Goal: Transaction & Acquisition: Purchase product/service

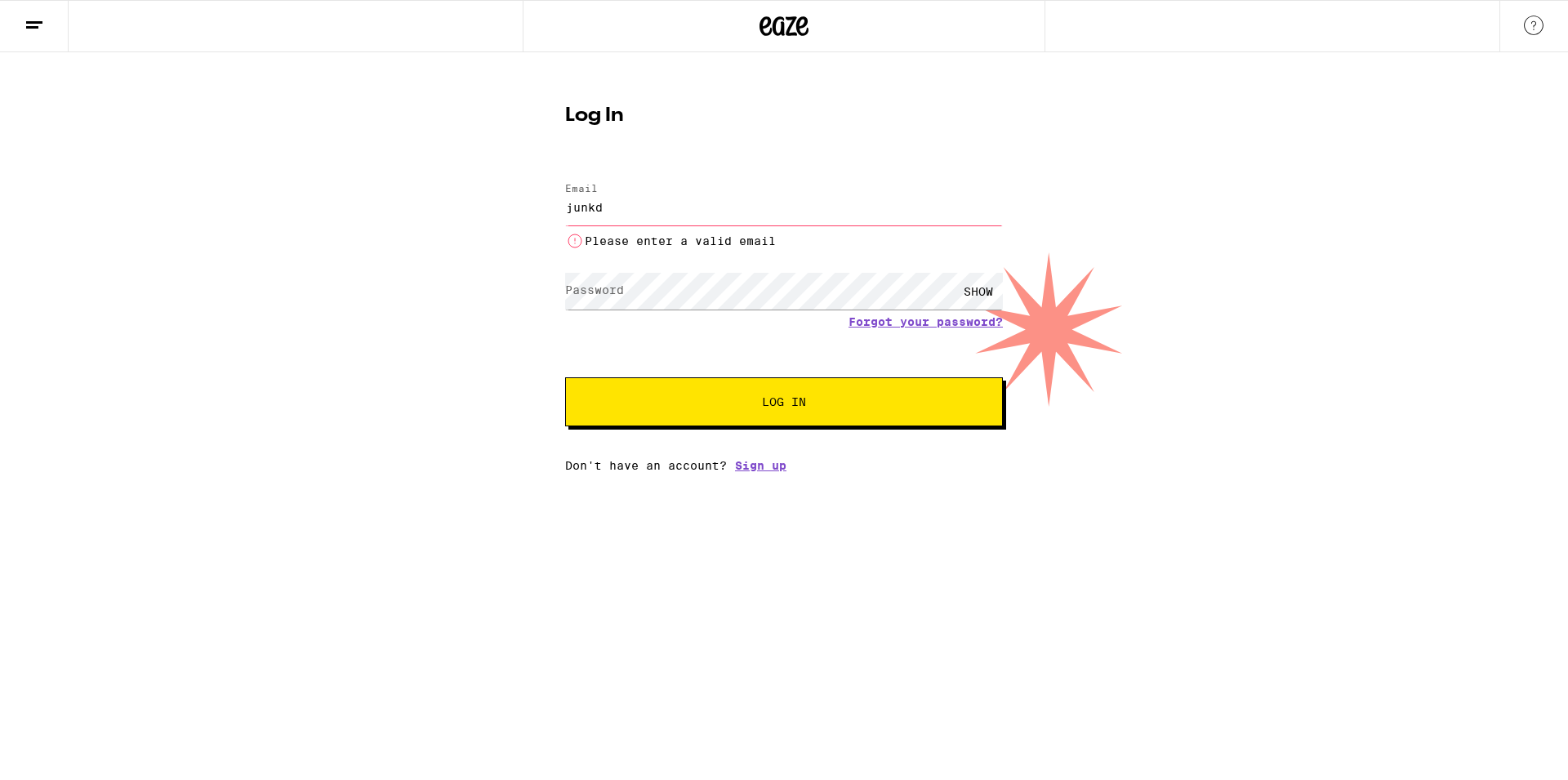
click at [688, 181] on form "Email Email junkd Please enter a valid email Password Password SHOW Forgot your…" at bounding box center [784, 296] width 437 height 260
click at [659, 204] on input "junkd" at bounding box center [784, 207] width 437 height 36
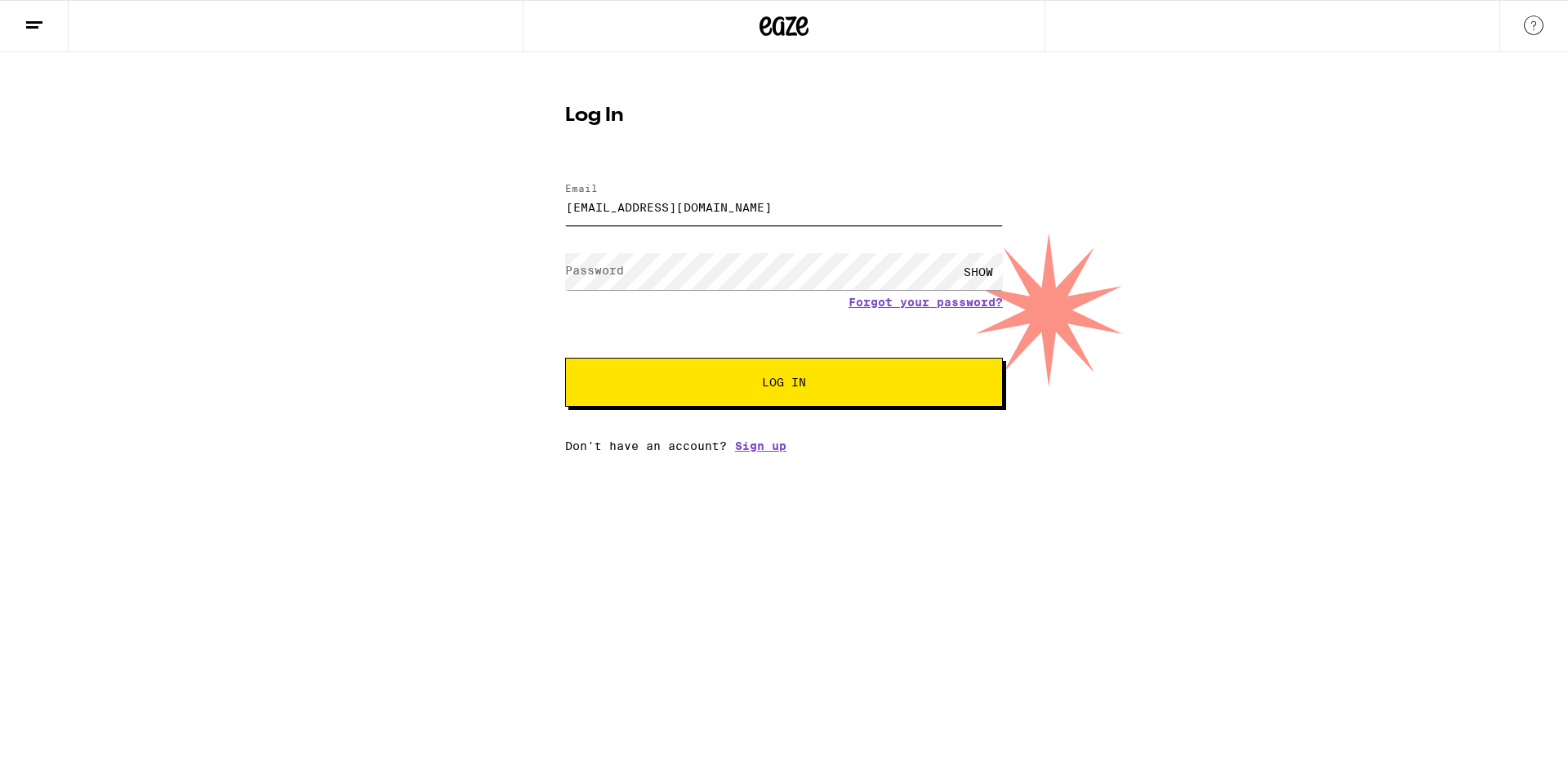
type input "junkdatjonesjunk@gmail.com"
click at [993, 264] on div "SHOW" at bounding box center [978, 271] width 49 height 36
click at [565, 358] on button "Log In" at bounding box center [784, 383] width 437 height 49
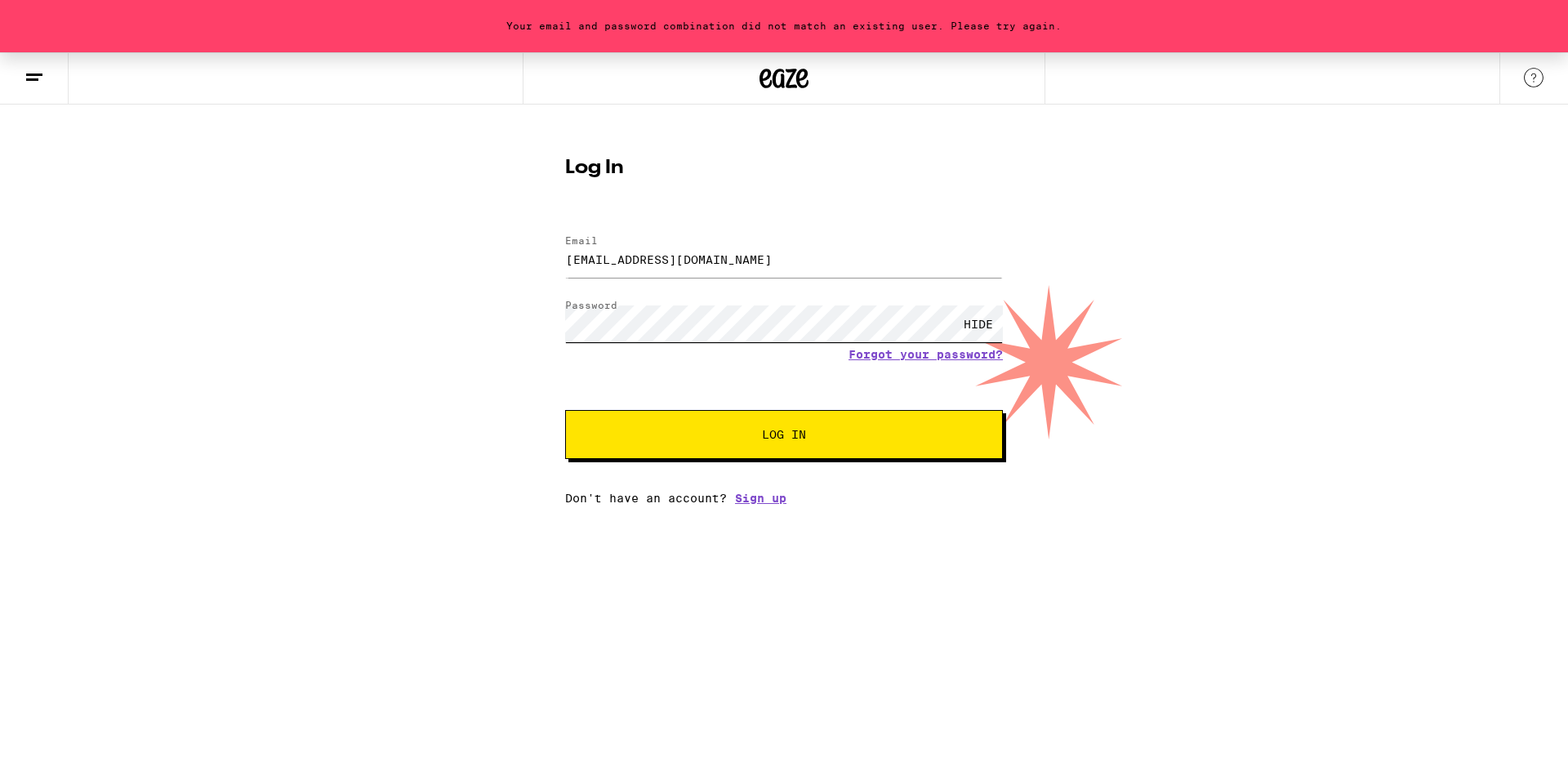
click at [565, 410] on button "Log In" at bounding box center [784, 435] width 437 height 49
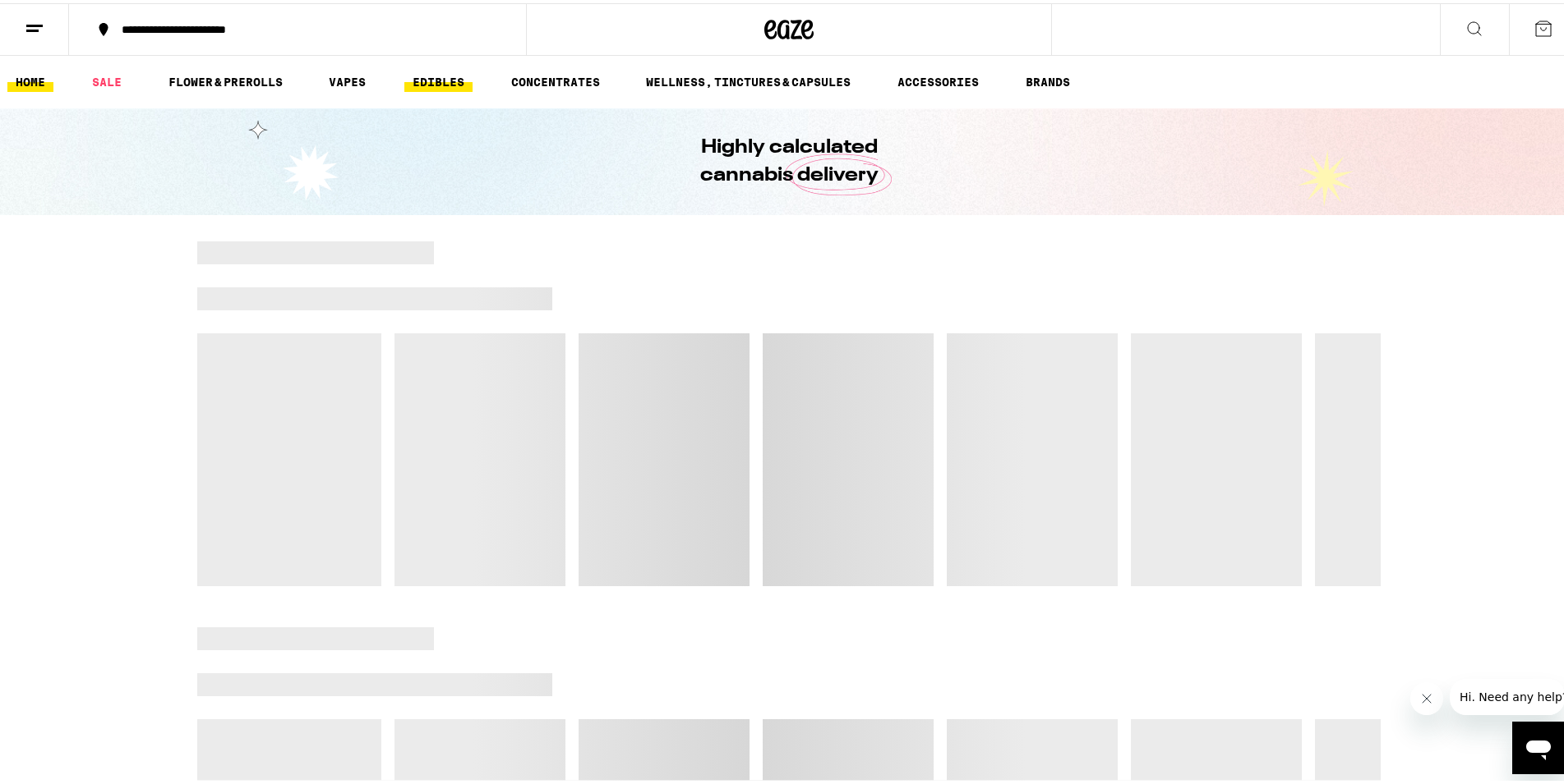
click at [441, 89] on link "EDIBLES" at bounding box center [438, 79] width 68 height 20
click at [268, 27] on div "**********" at bounding box center [306, 27] width 384 height 12
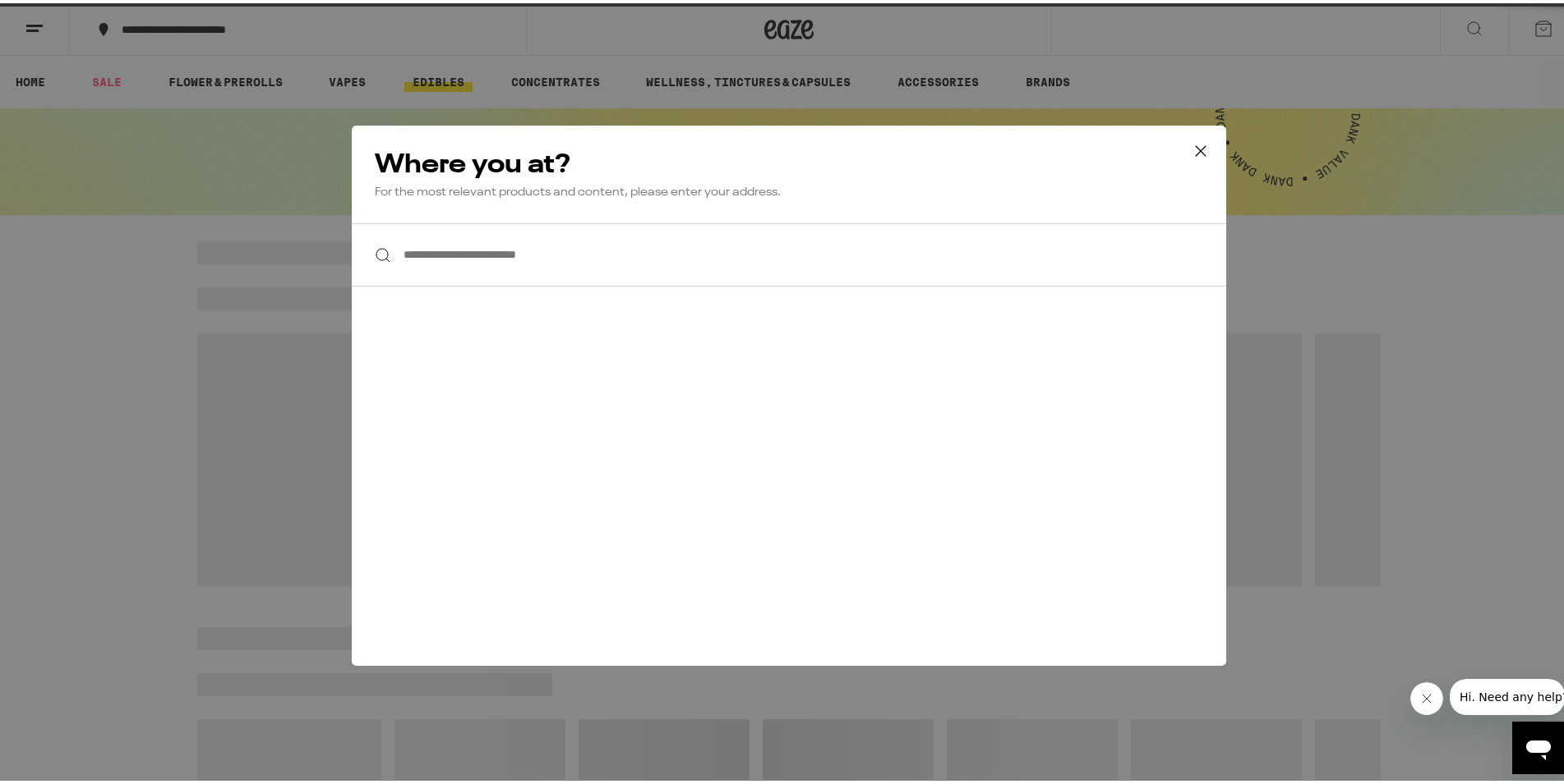
click at [517, 250] on div "**********" at bounding box center [788, 392] width 1578 height 784
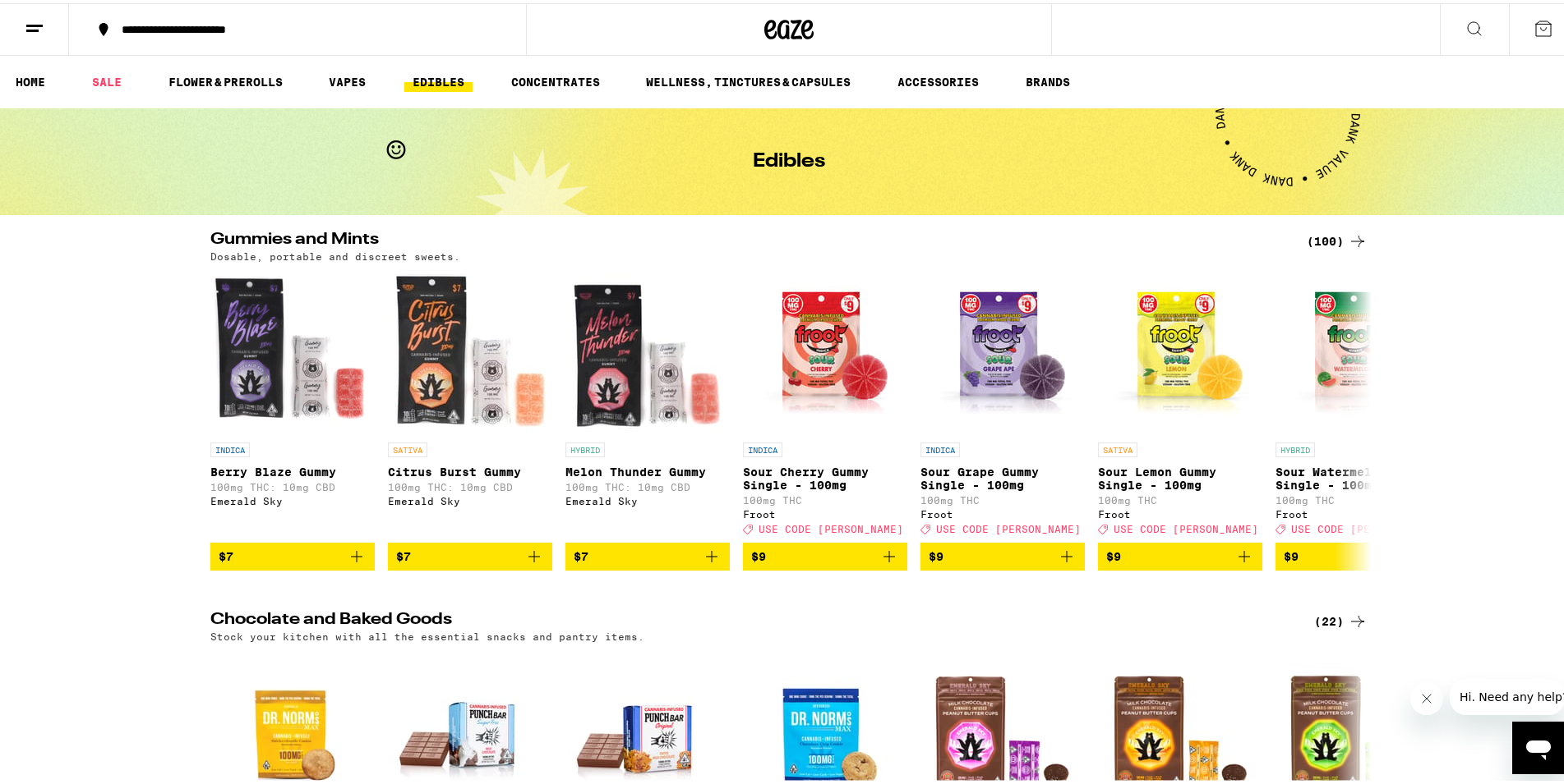
click at [233, 37] on button "**********" at bounding box center [298, 27] width 457 height 49
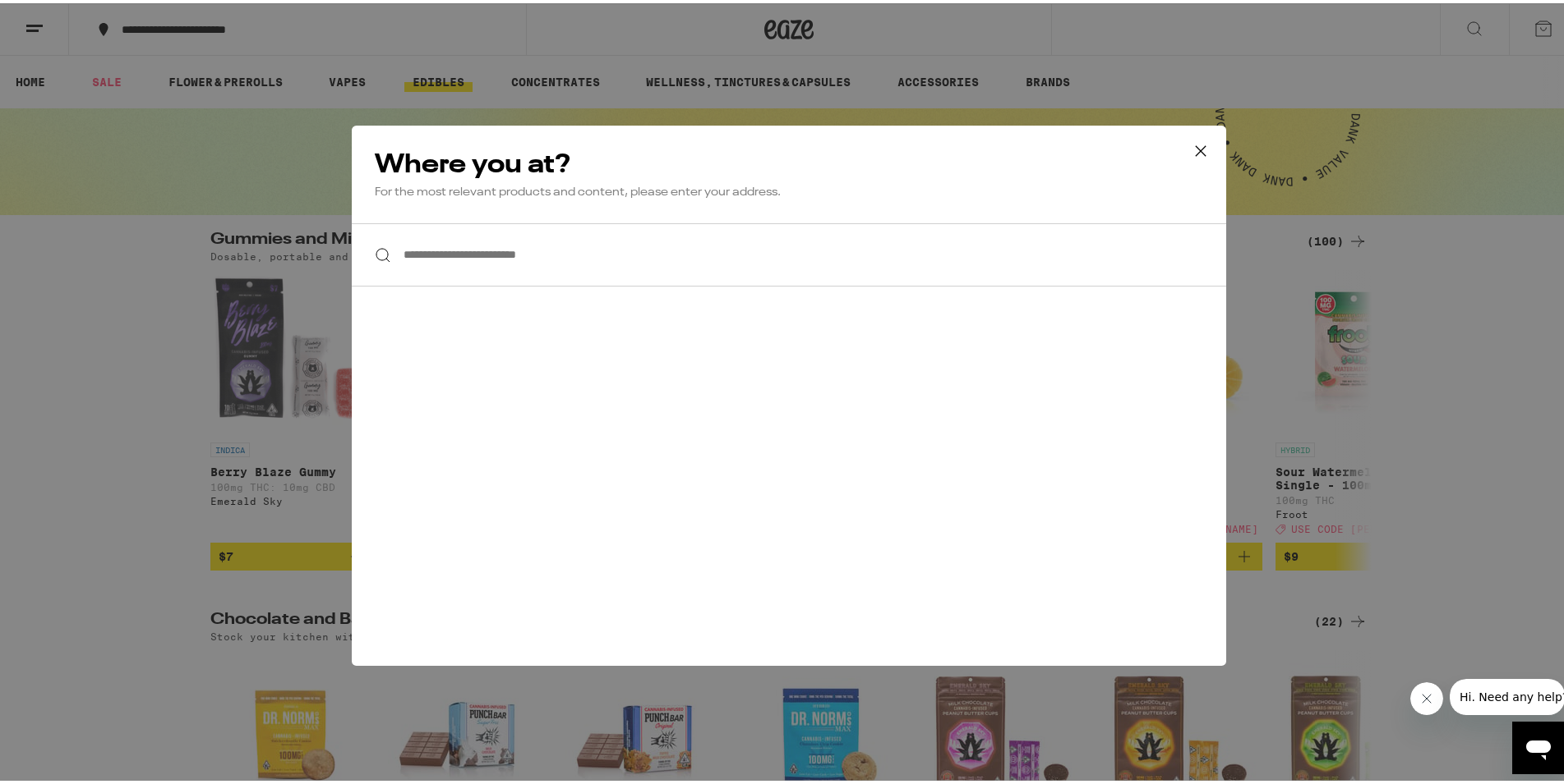
drag, startPoint x: 490, startPoint y: 238, endPoint x: 490, endPoint y: 251, distance: 13.0
click at [490, 239] on input "**********" at bounding box center [789, 252] width 874 height 63
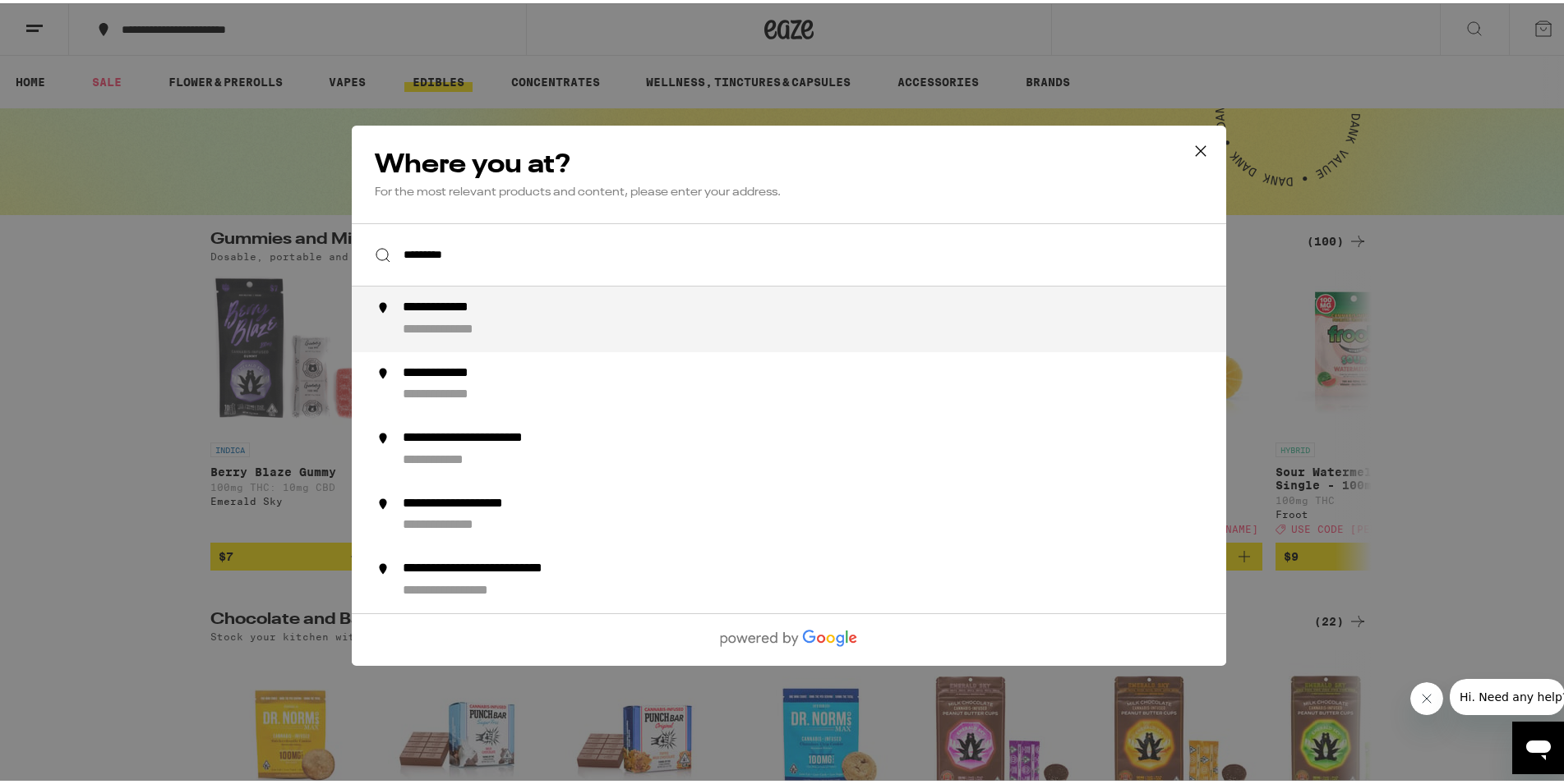
click at [558, 322] on div "**********" at bounding box center [821, 316] width 838 height 40
type input "**********"
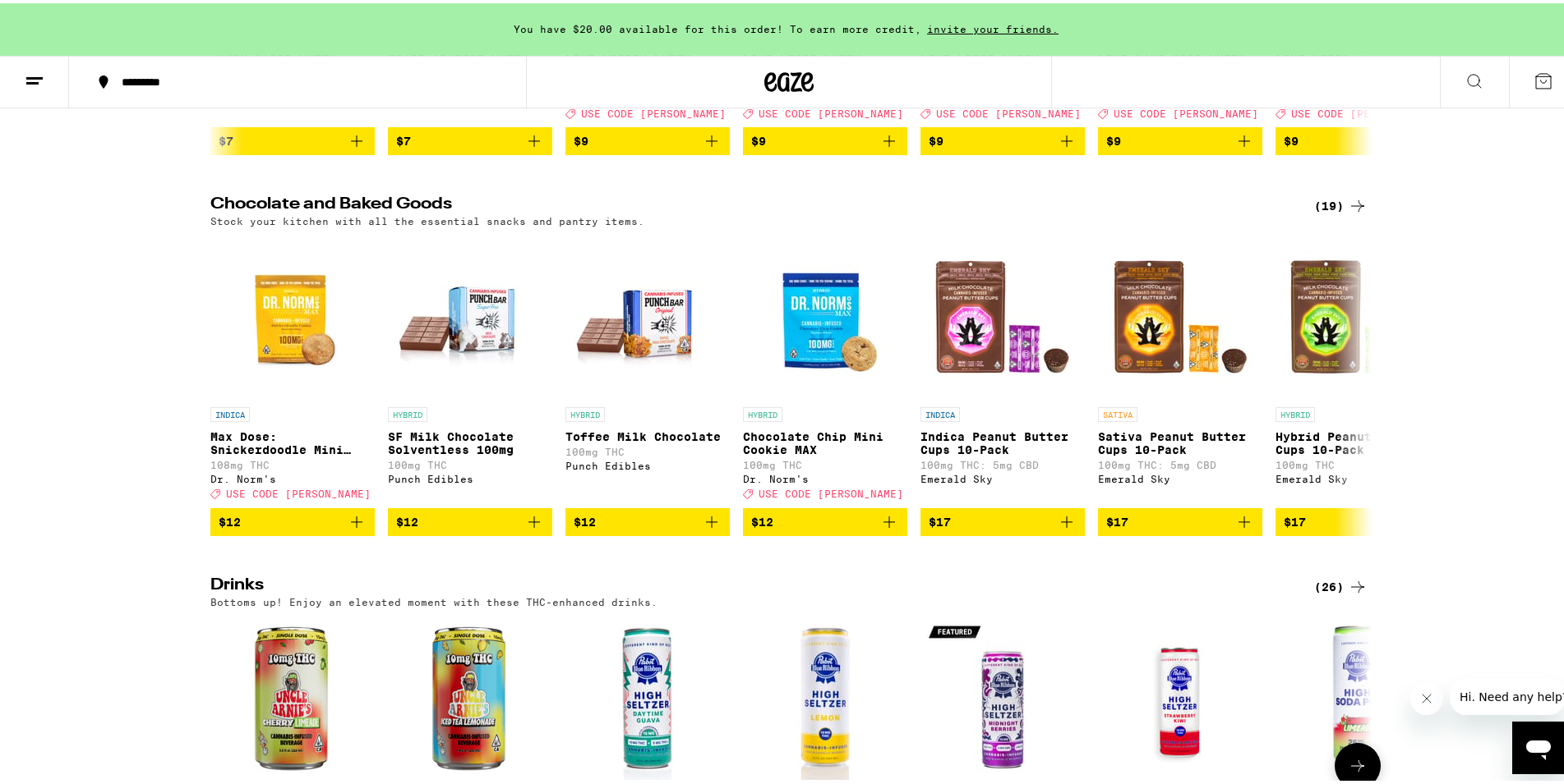
scroll to position [400, 0]
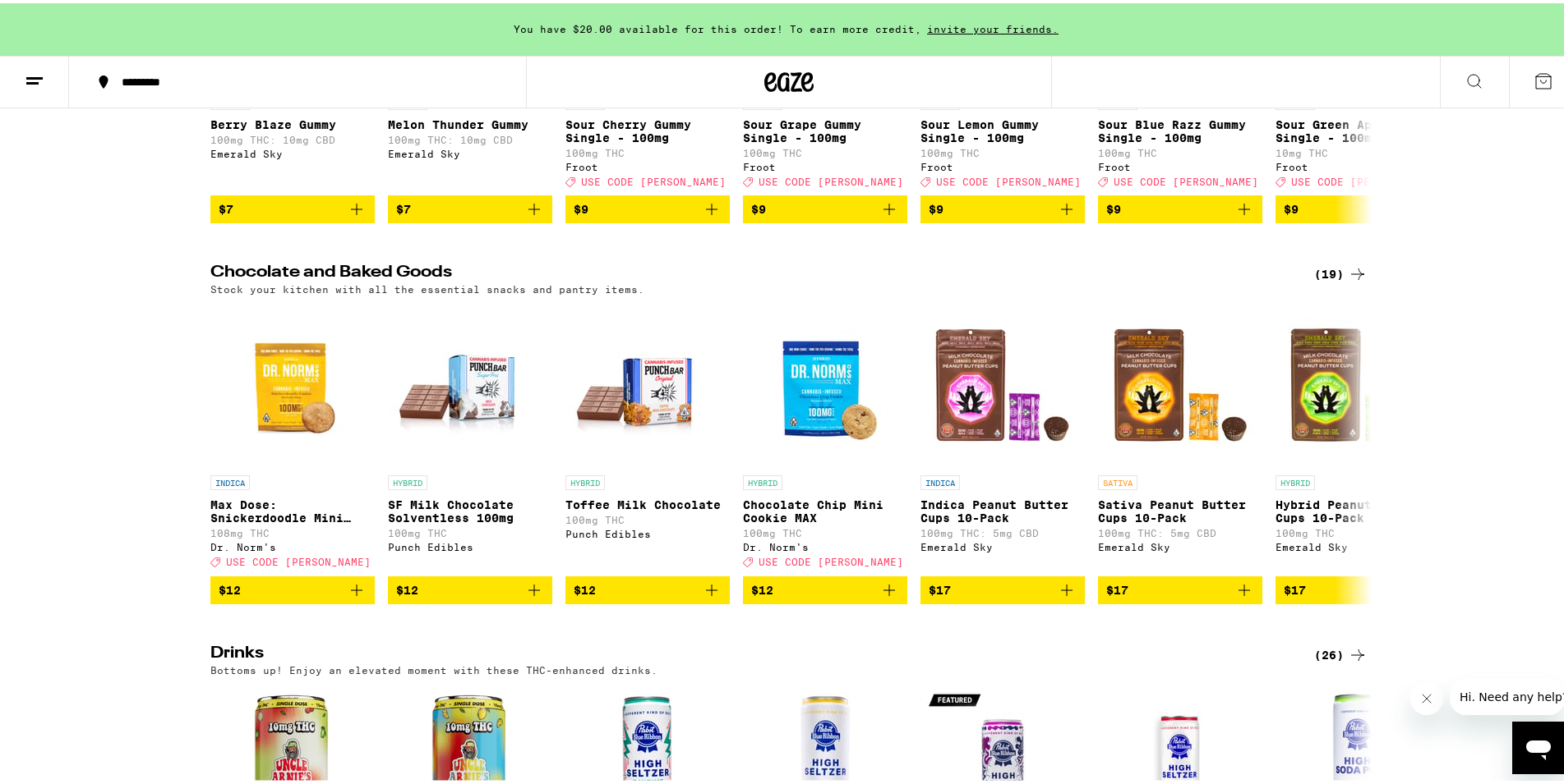
click at [376, 281] on h2 "Chocolate and Baked Goods" at bounding box center [749, 271] width 1076 height 20
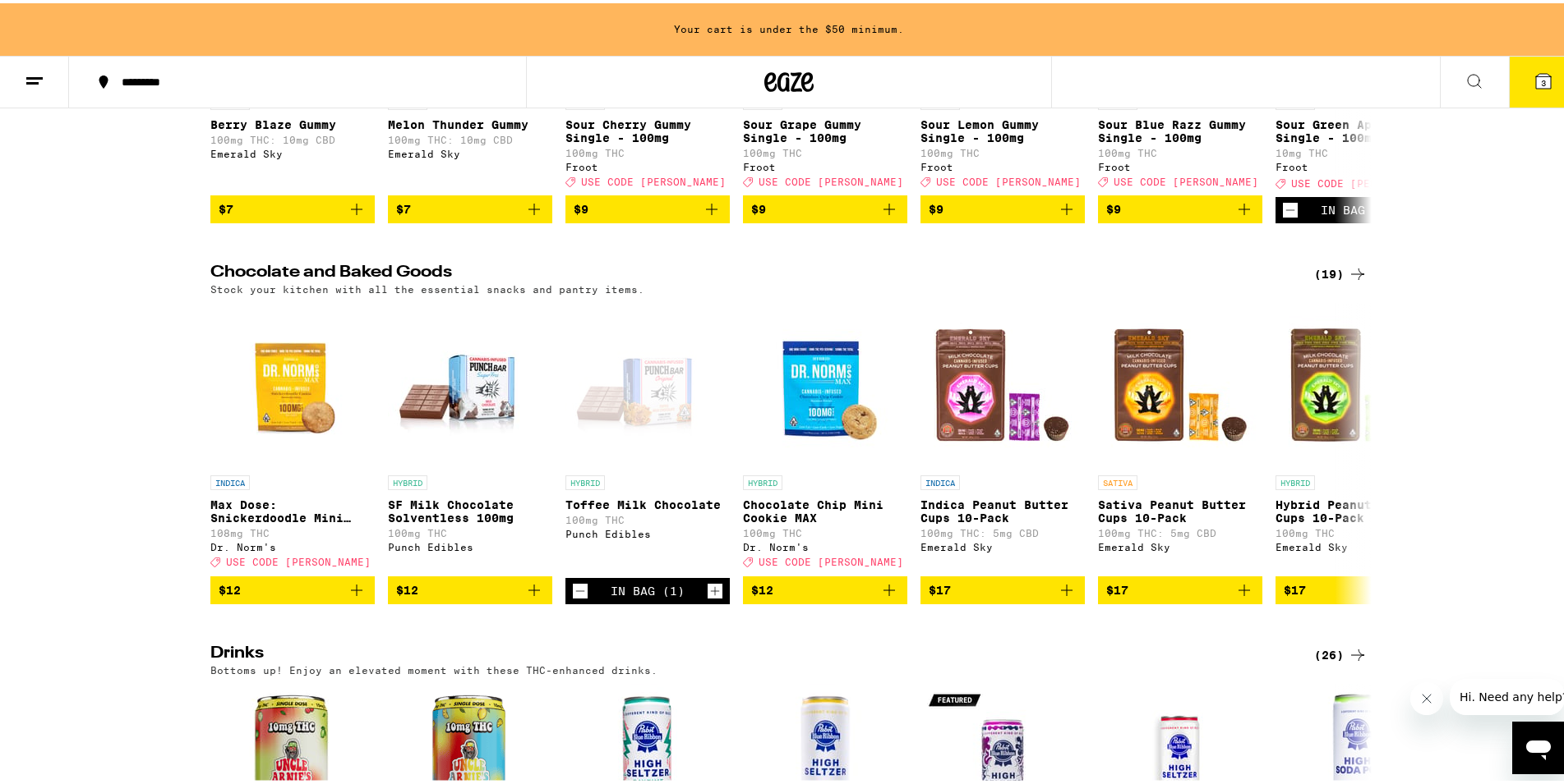
drag, startPoint x: 1327, startPoint y: 282, endPoint x: 1334, endPoint y: 290, distance: 10.6
click at [1328, 283] on div "Gummies and Mints (97) Dosable, portable and discreet sweets. INDICA Berry Blaz…" at bounding box center [788, 581] width 1578 height 1401
click at [1334, 281] on div "(19)" at bounding box center [1340, 271] width 53 height 20
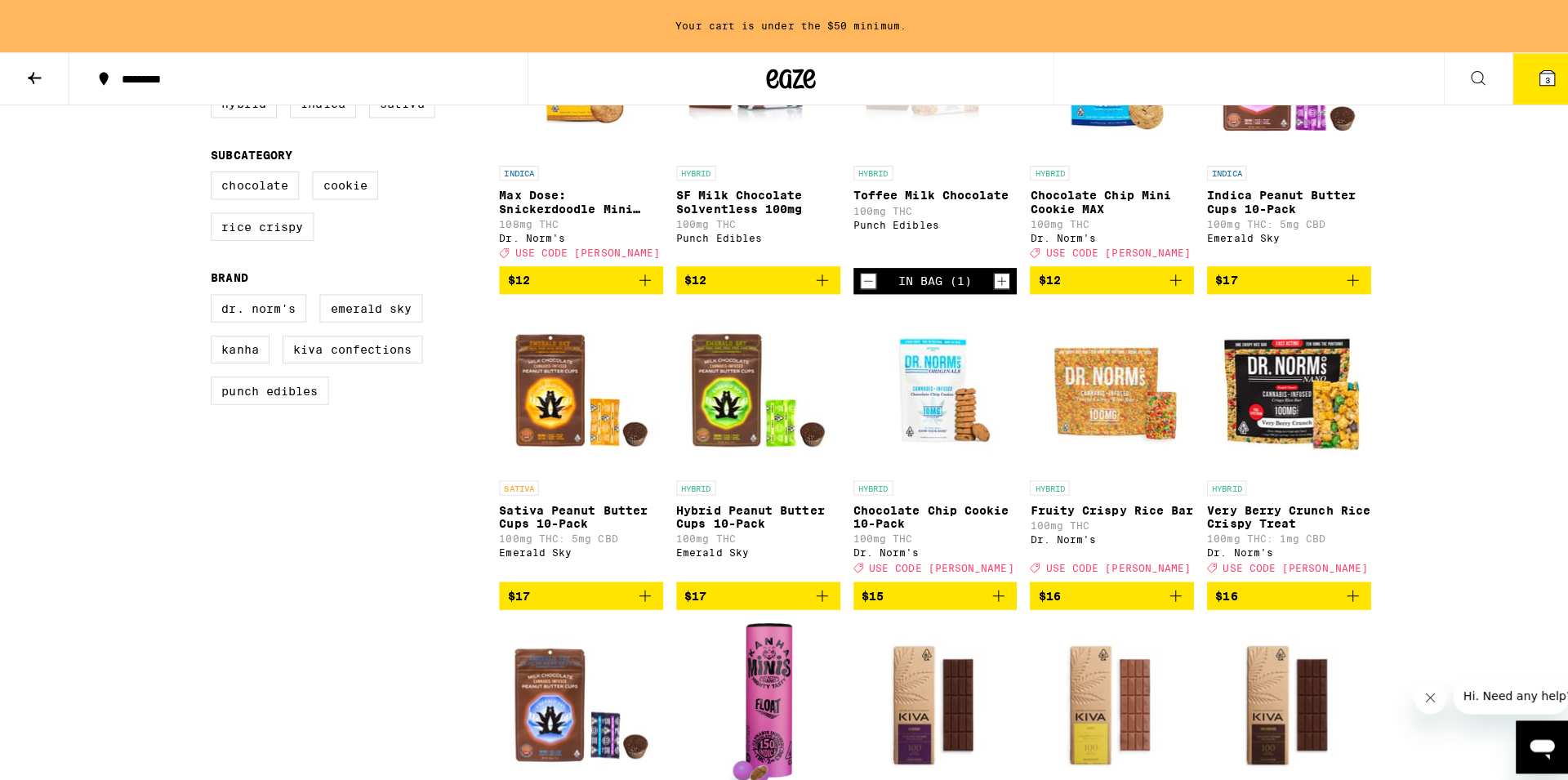
scroll to position [250, 0]
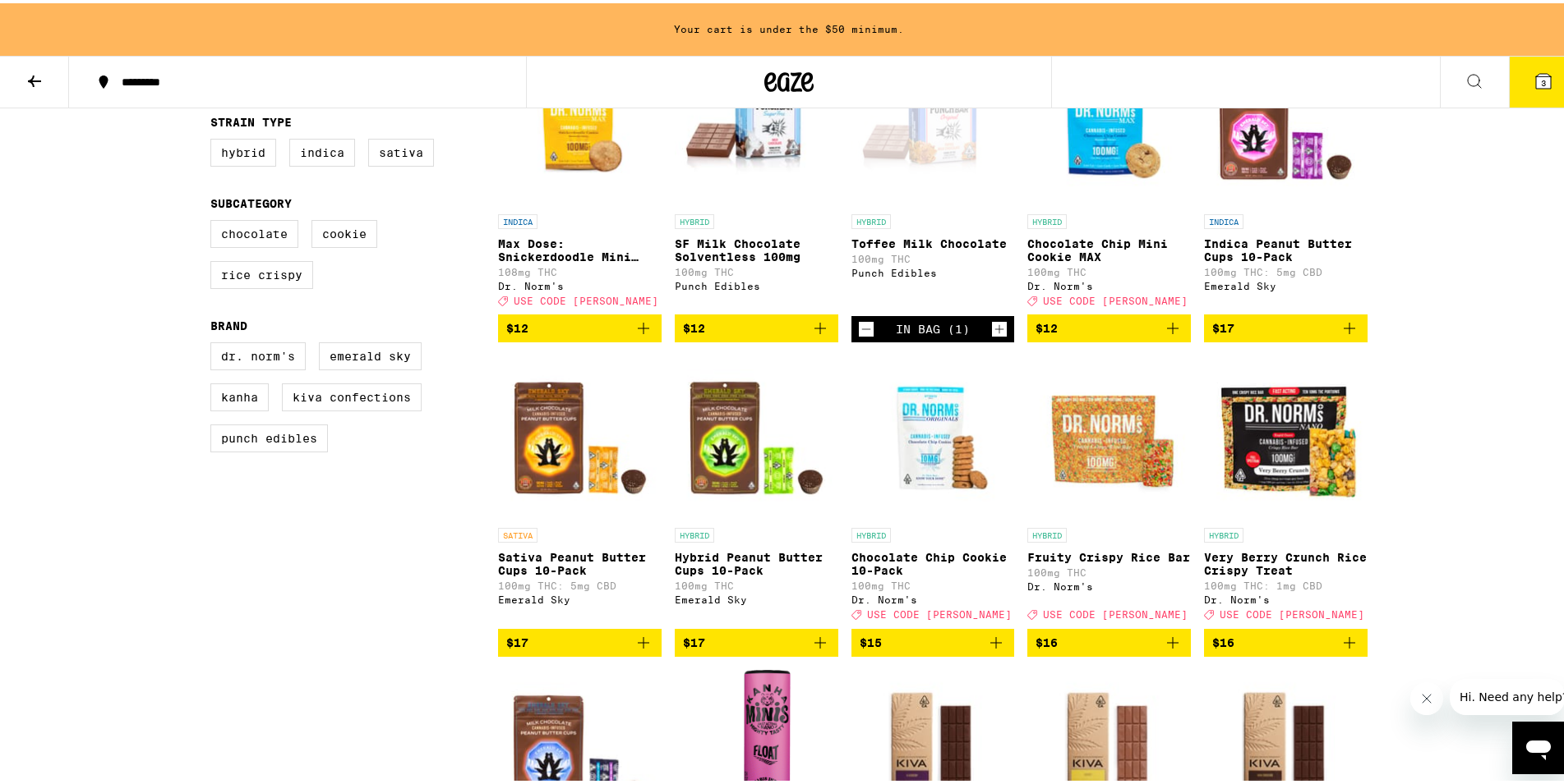
click at [814, 646] on icon "Add to bag" at bounding box center [820, 640] width 12 height 12
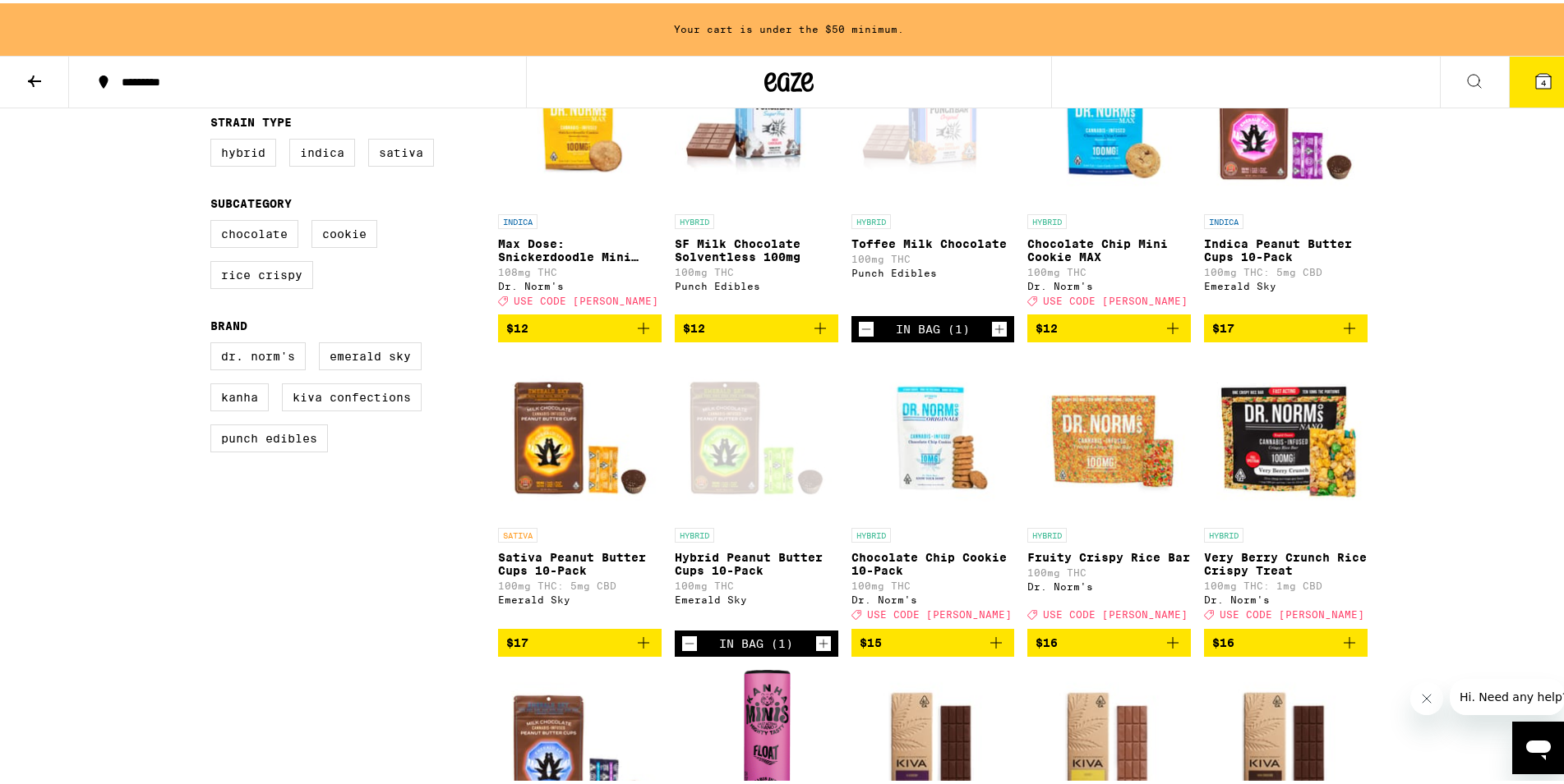
click at [1544, 75] on button "4" at bounding box center [1543, 79] width 69 height 51
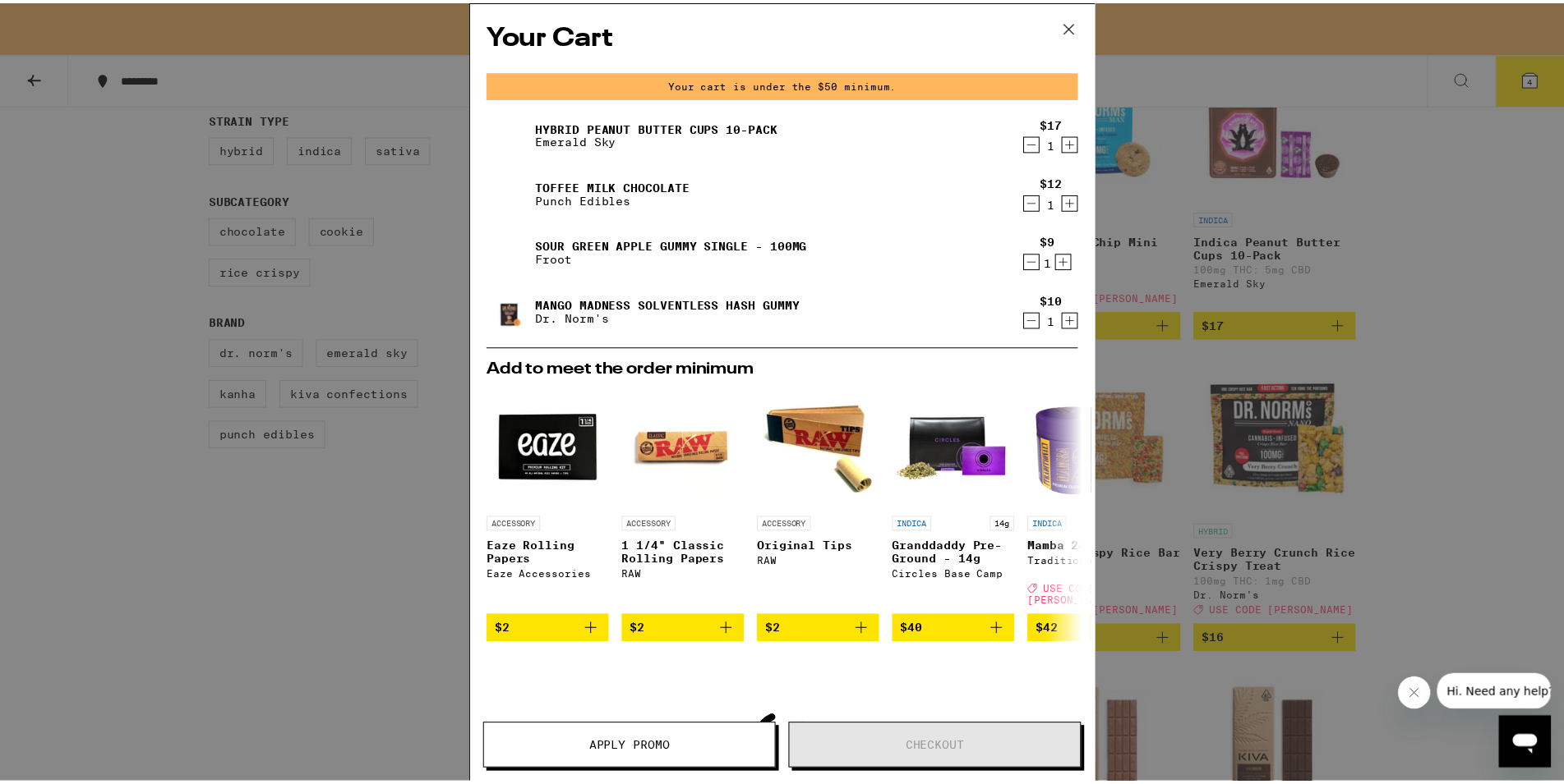
scroll to position [209, 0]
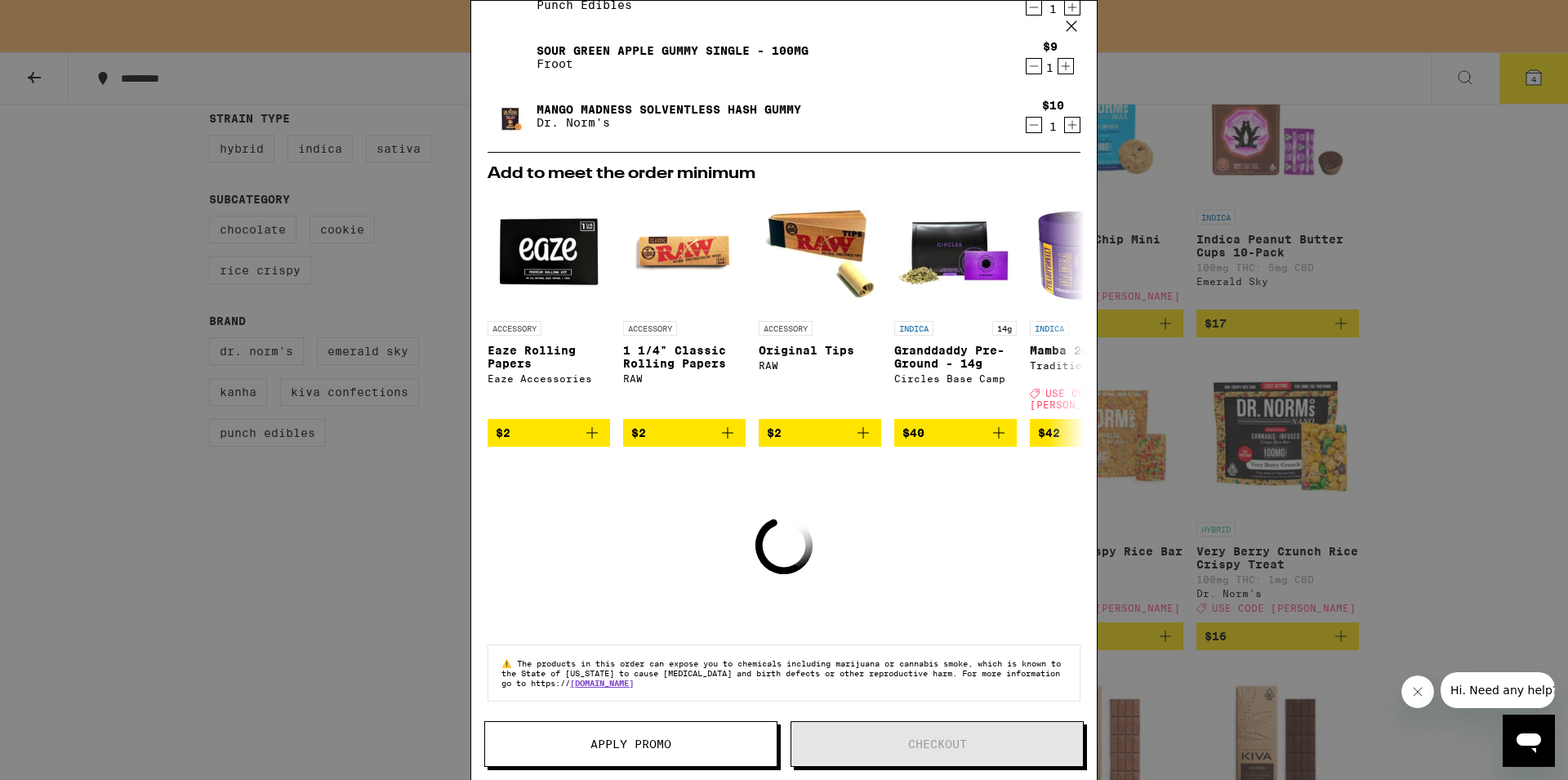
click at [1173, 156] on div "Your Cart Your cart is under the $50 minimum. Hybrid Peanut Butter Cups 10-Pack…" at bounding box center [784, 390] width 1568 height 780
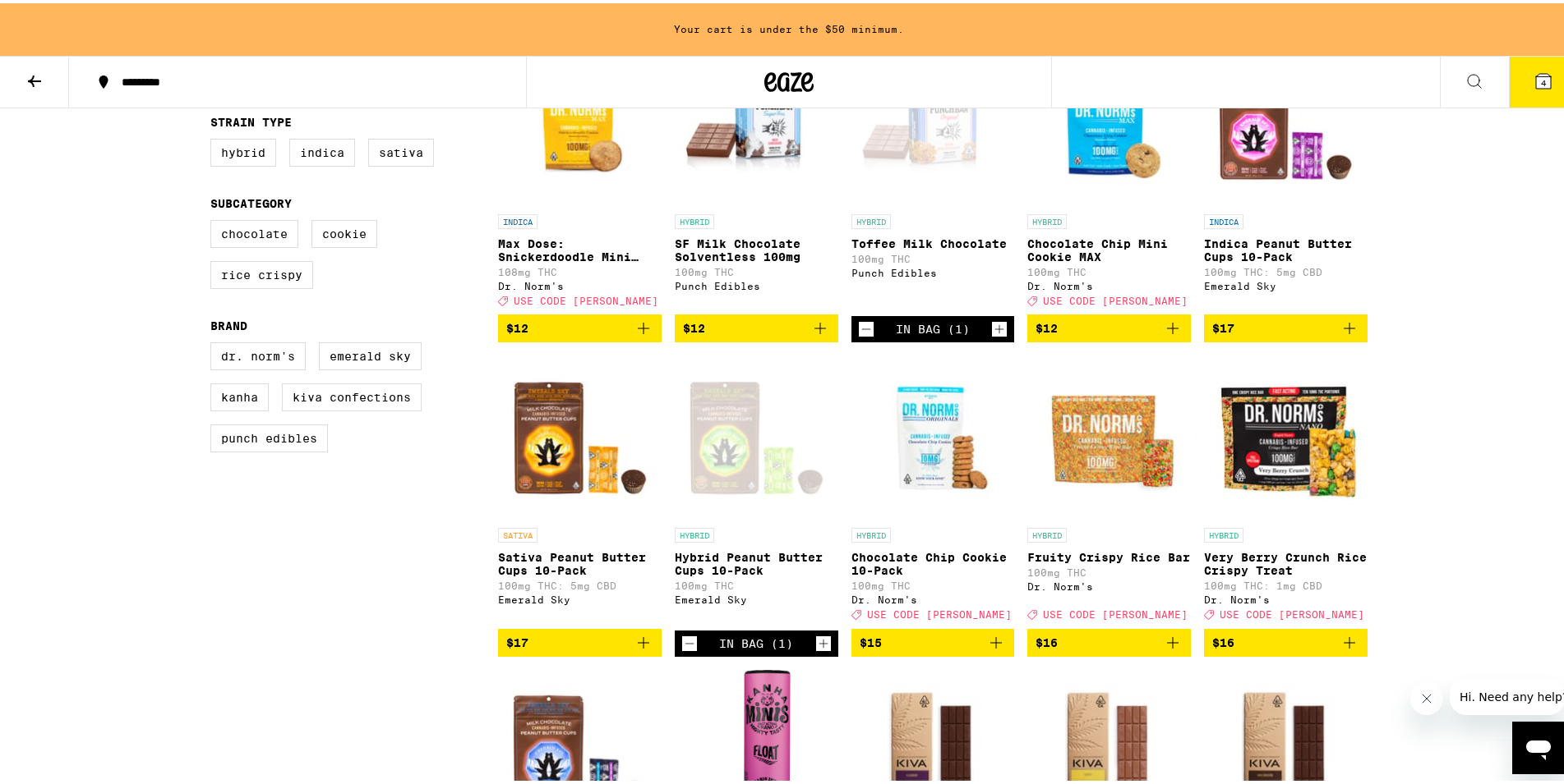
click at [800, 66] on icon at bounding box center [789, 79] width 49 height 30
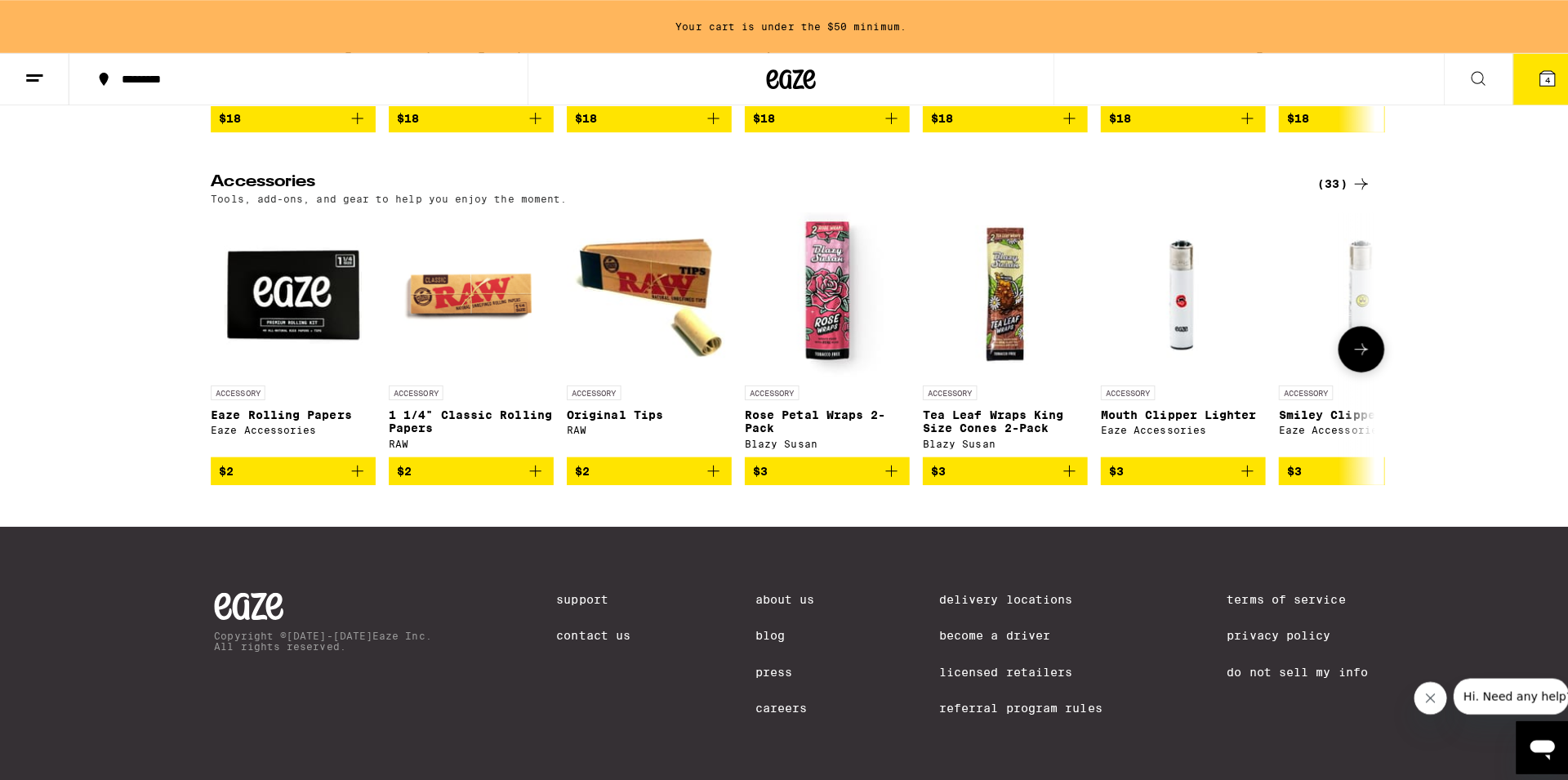
scroll to position [7001, 0]
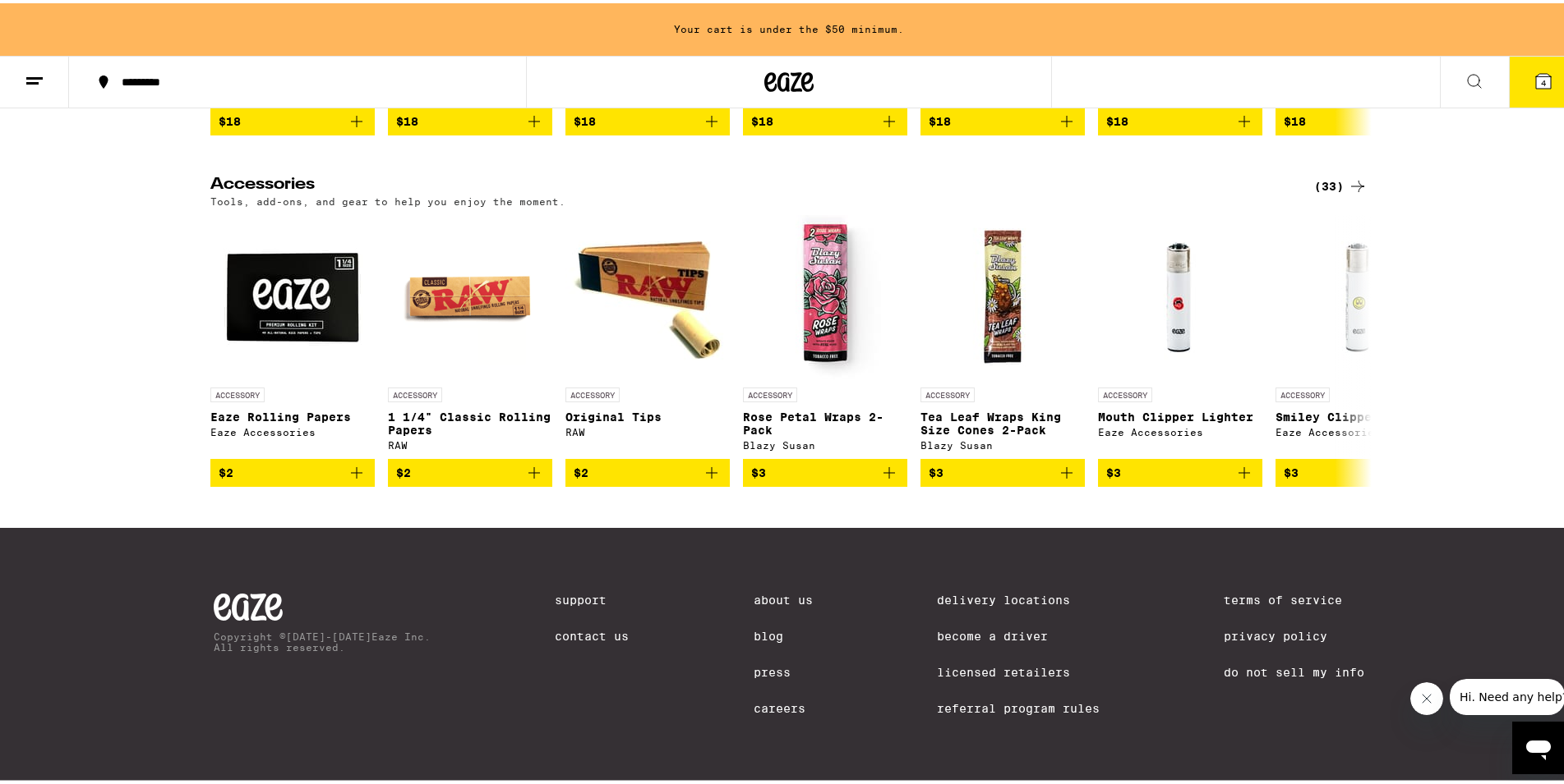
click at [1532, 90] on button "4" at bounding box center [1543, 79] width 69 height 51
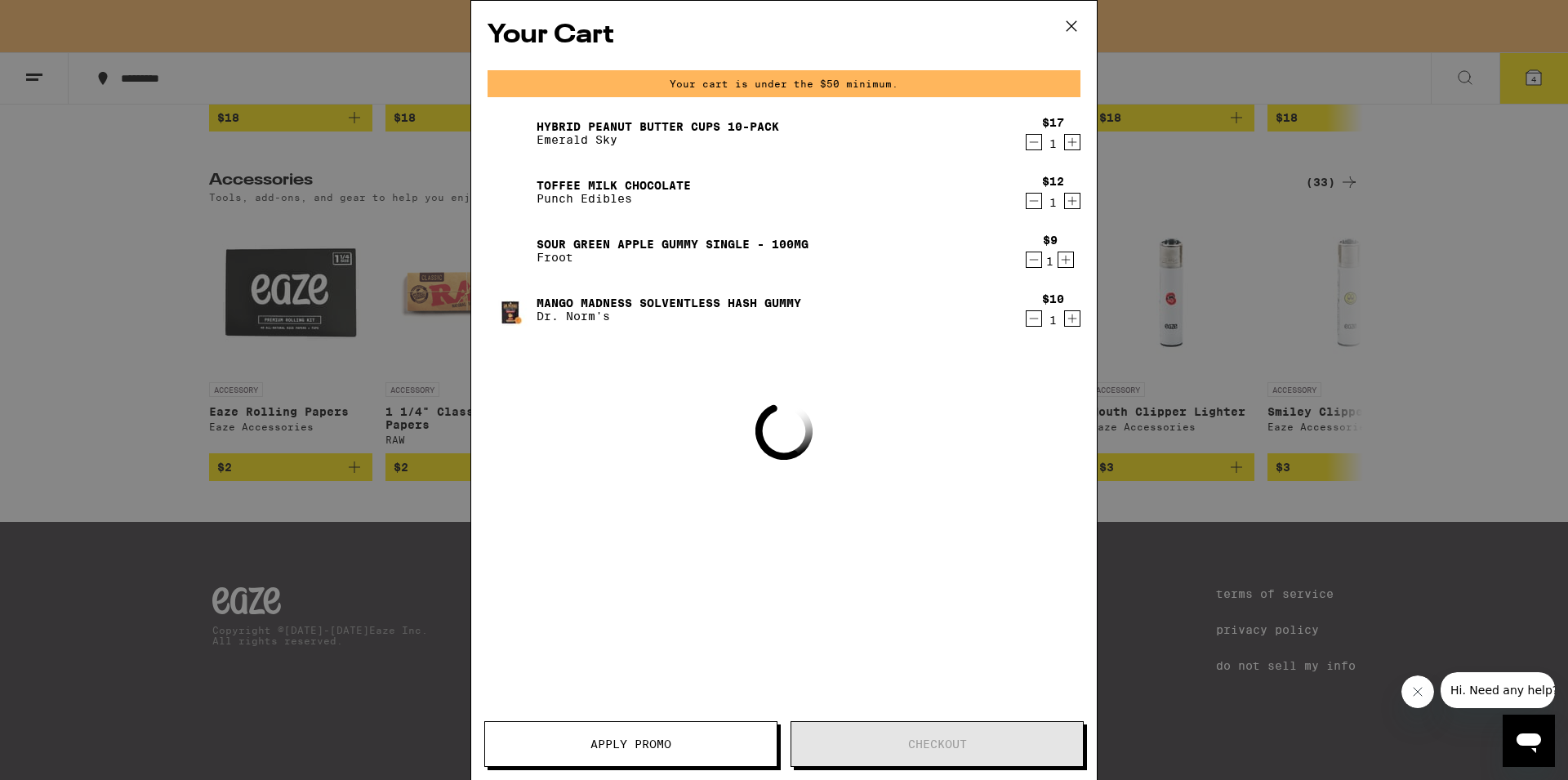
scroll to position [6834, 0]
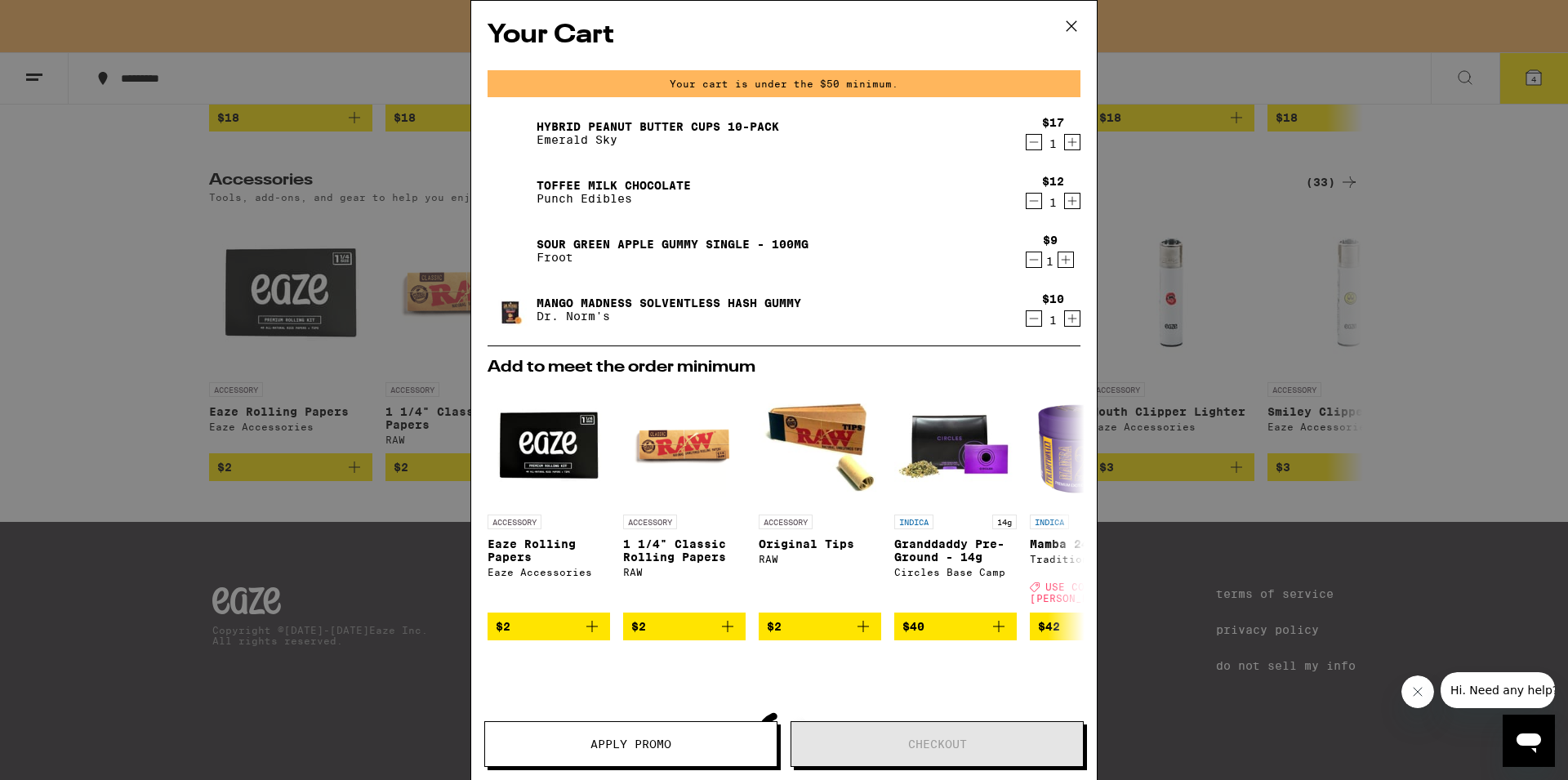
click at [80, 234] on div "Your Cart Your cart is under the $50 minimum. Hybrid Peanut Butter Cups 10-Pack…" at bounding box center [784, 390] width 1568 height 780
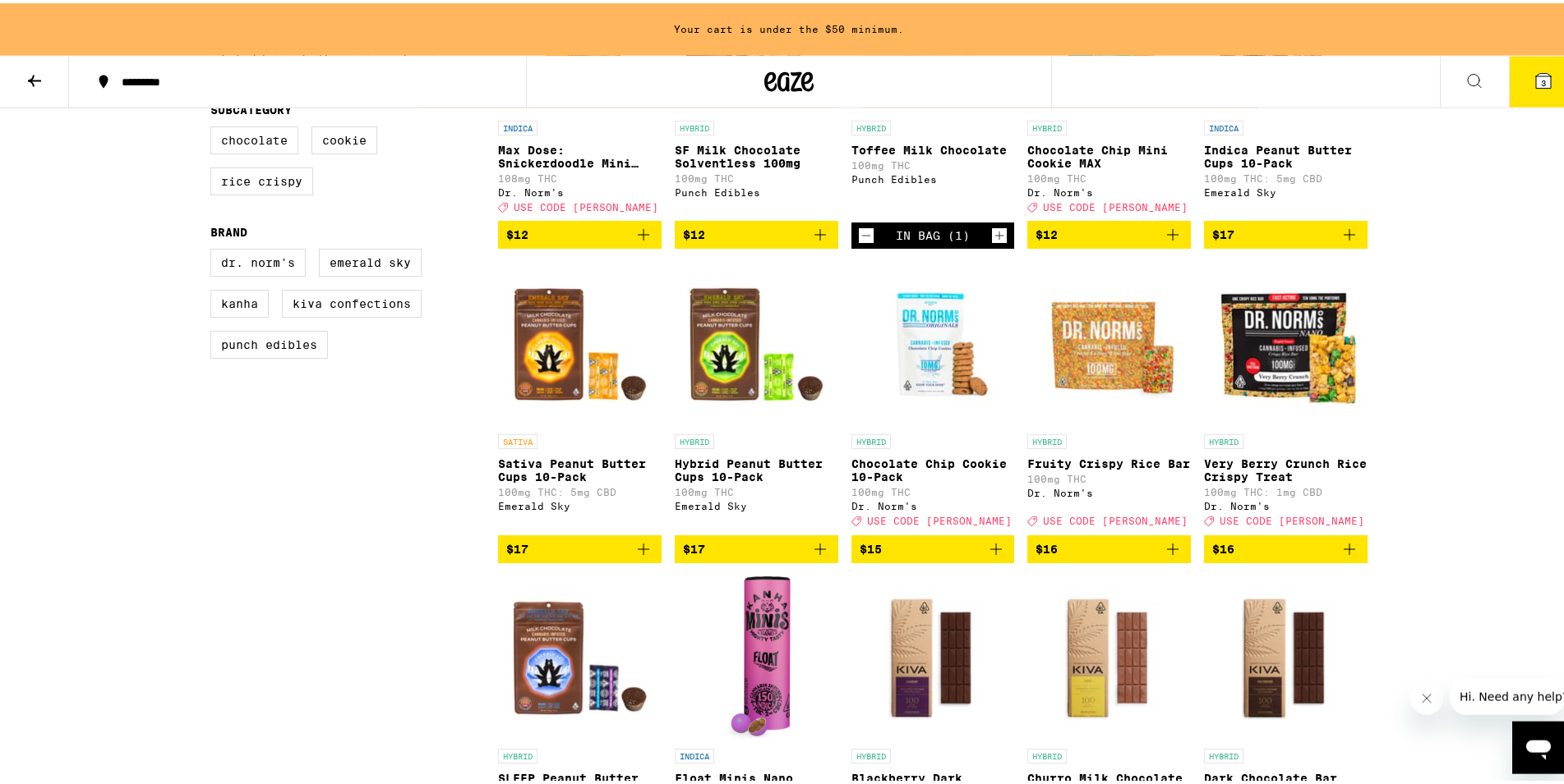
scroll to position [419, 0]
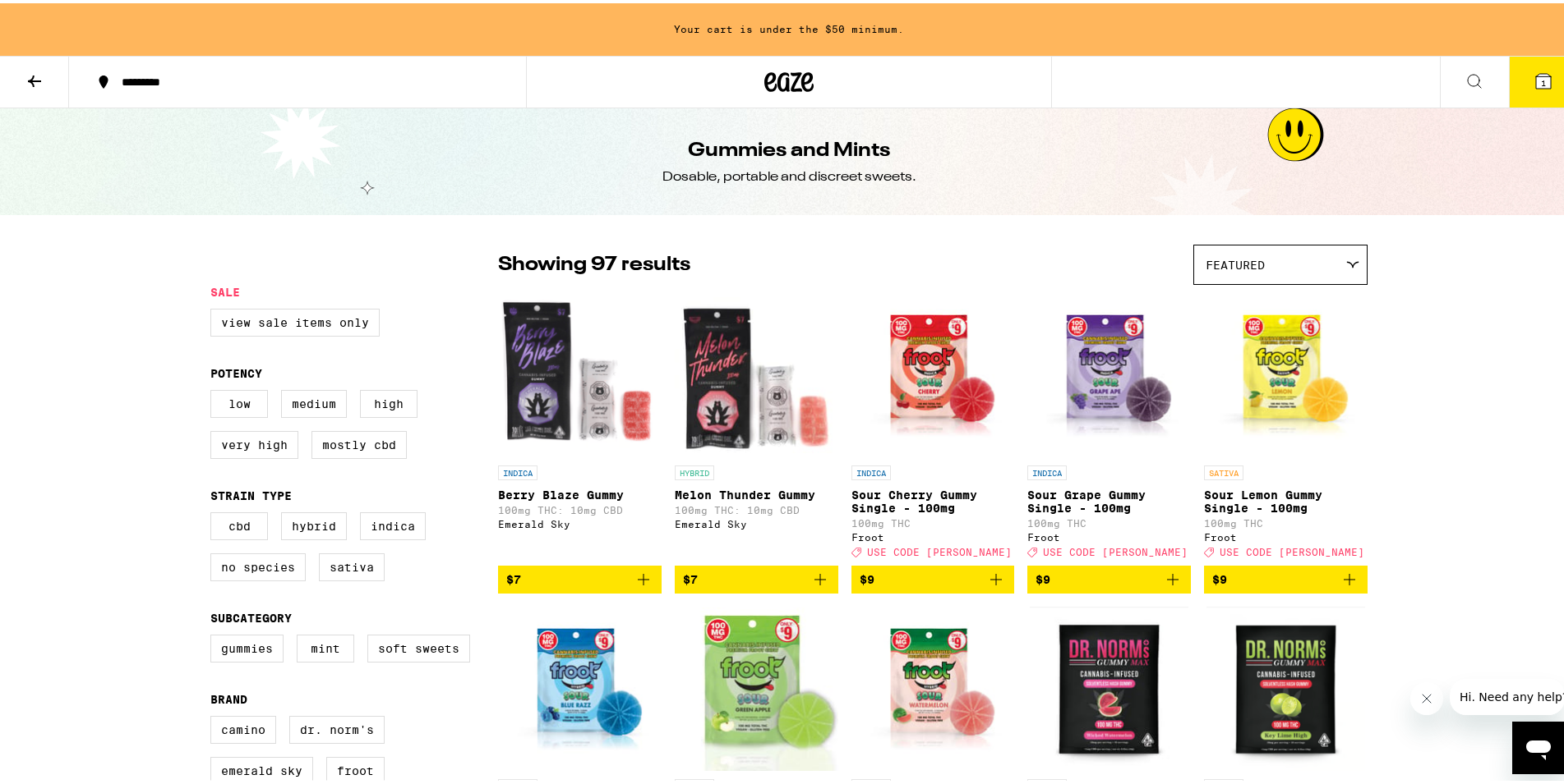
drag, startPoint x: 1241, startPoint y: 279, endPoint x: 1242, endPoint y: 270, distance: 9.1
click at [1241, 275] on div "Featured" at bounding box center [1280, 261] width 172 height 39
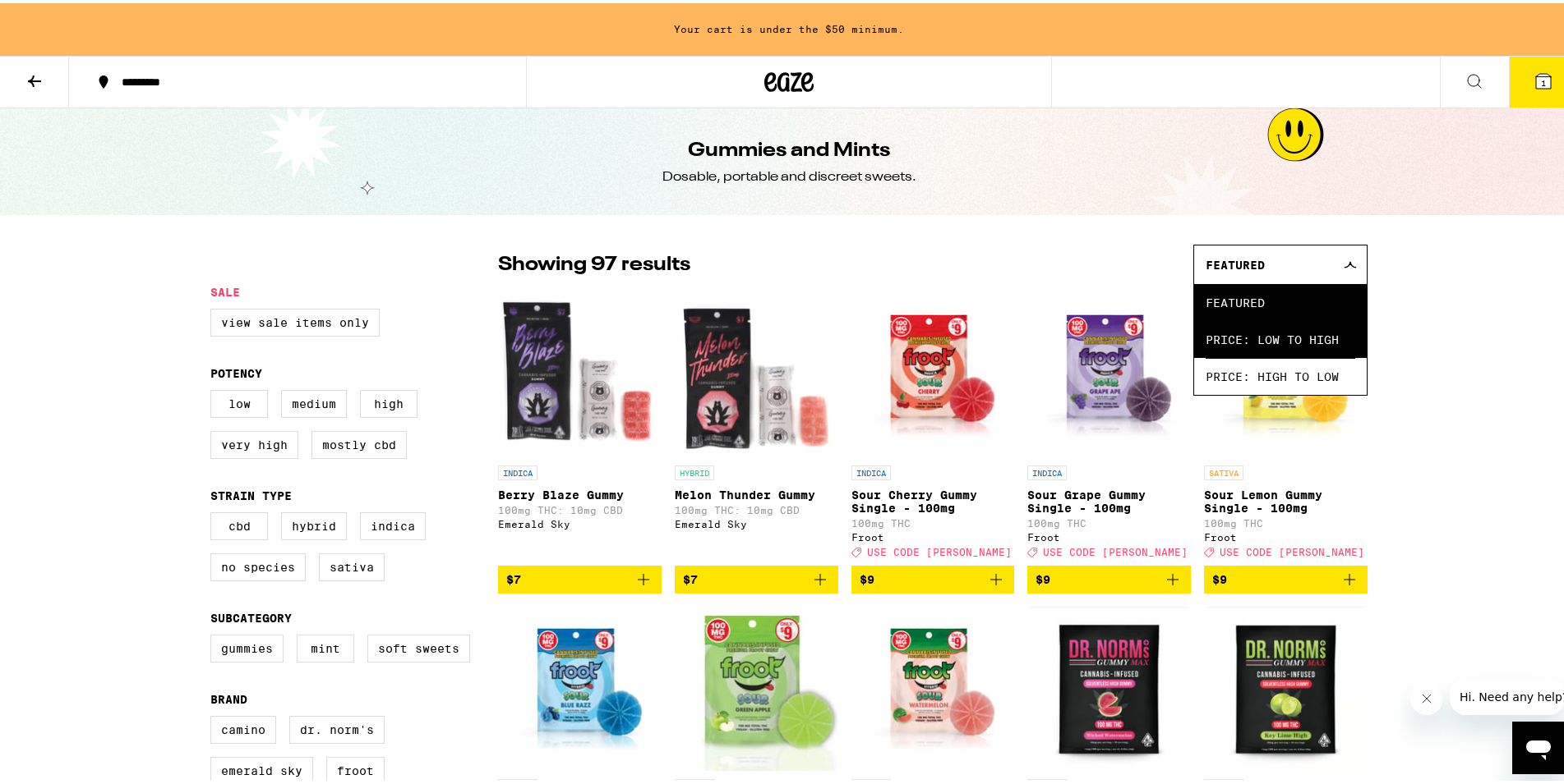
click at [1296, 334] on span "Price: Low to High" at bounding box center [1280, 336] width 149 height 37
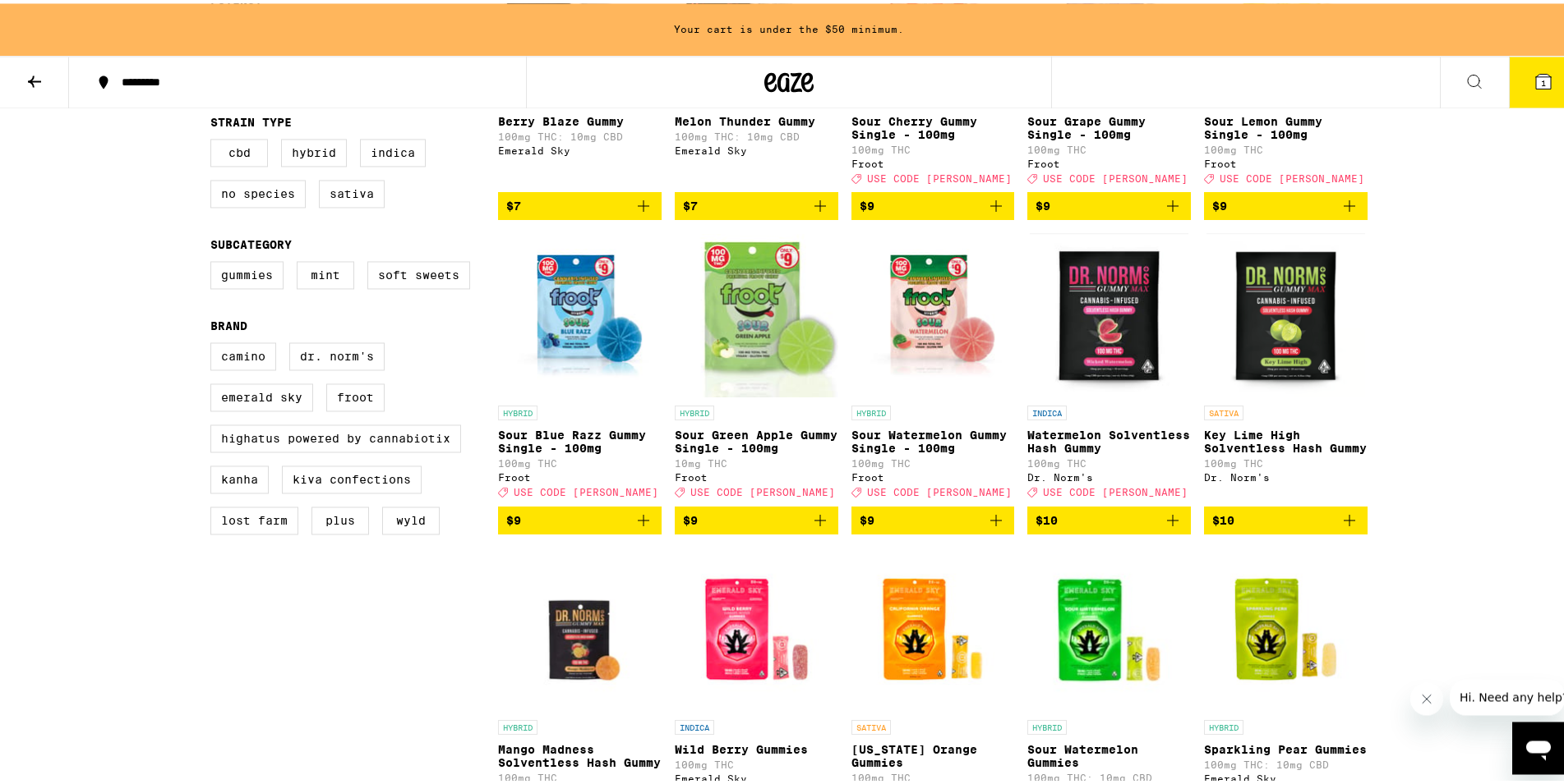
scroll to position [419, 0]
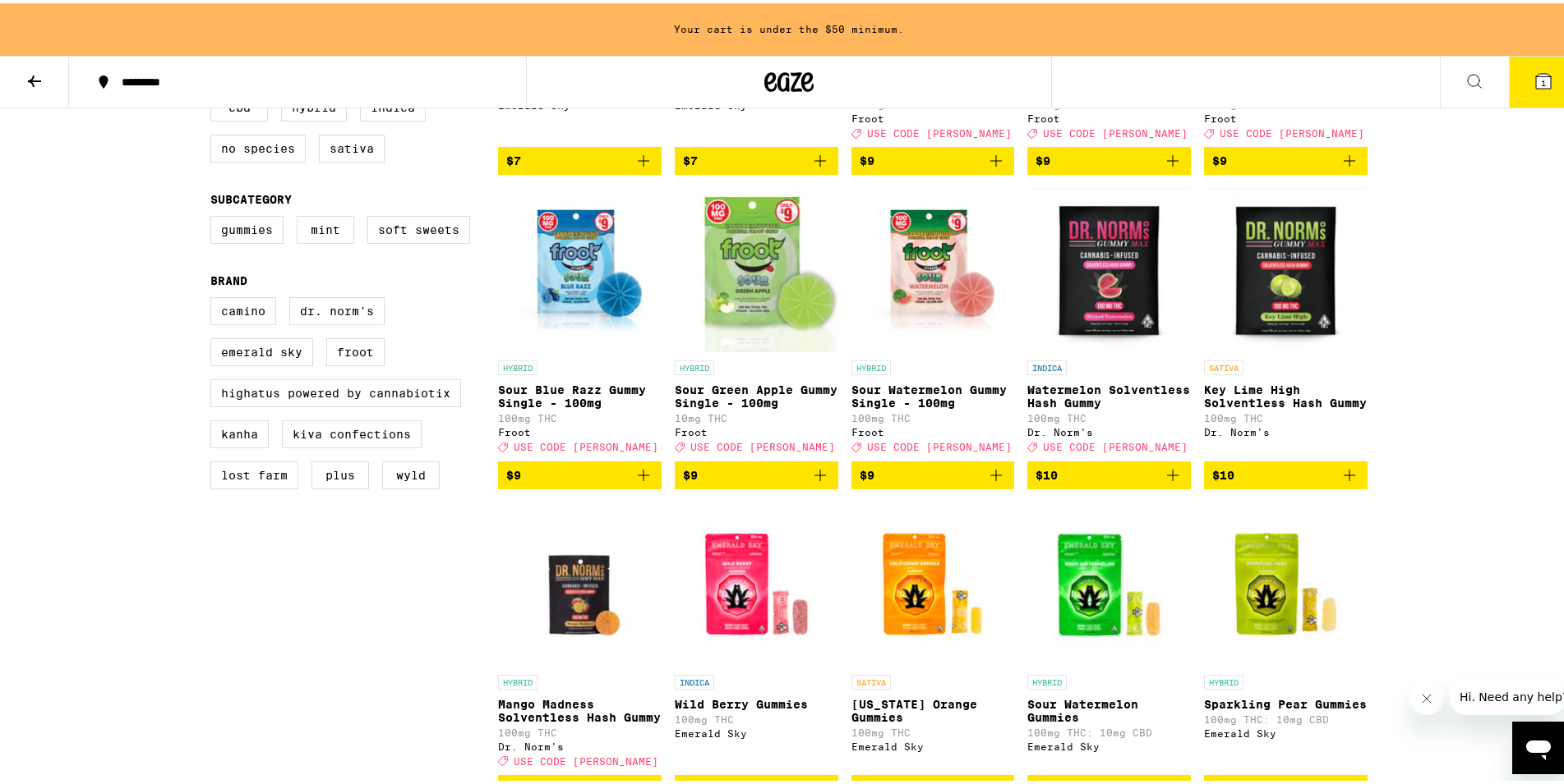
click at [810, 482] on icon "Add to bag" at bounding box center [820, 473] width 20 height 20
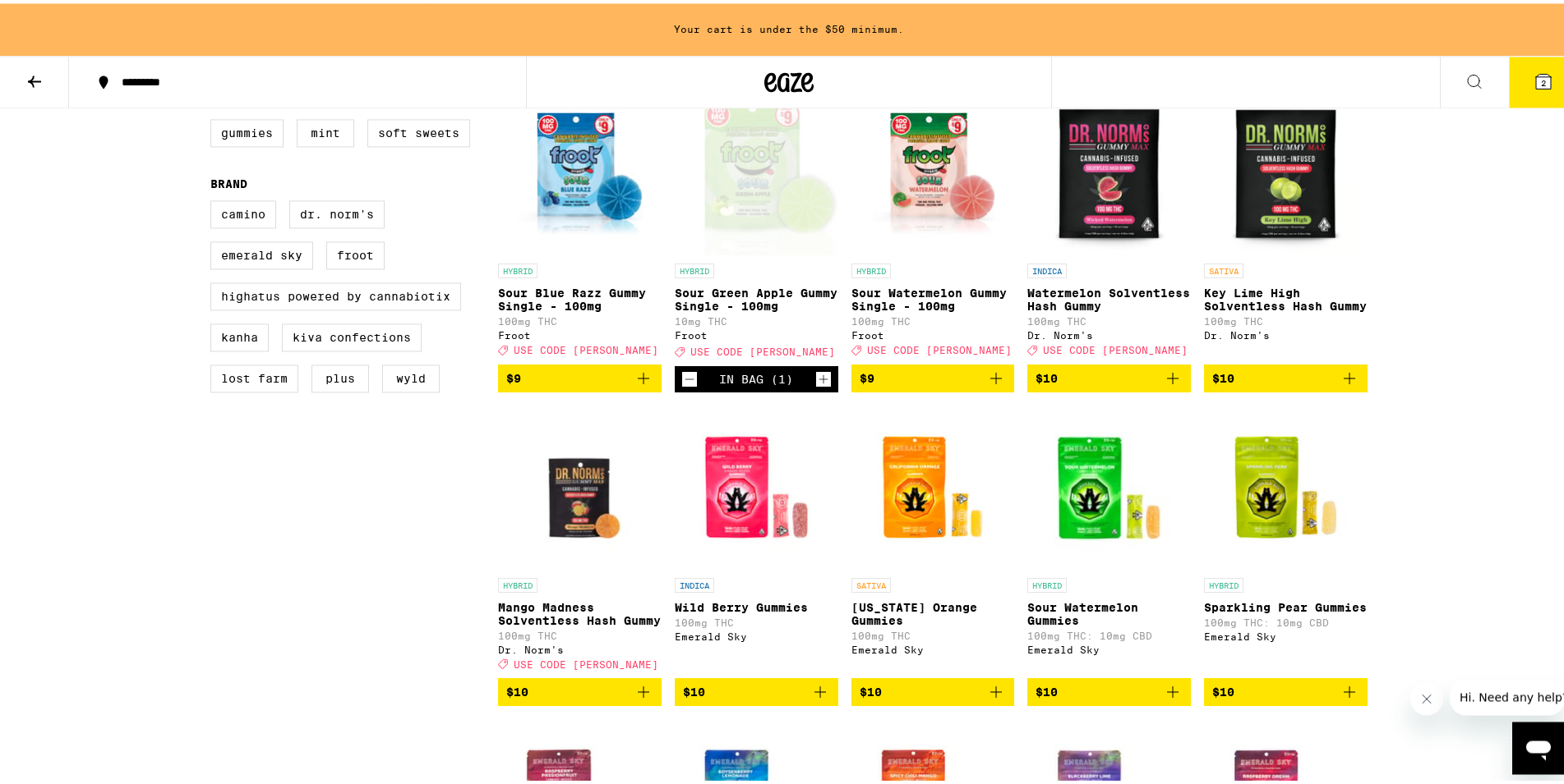
scroll to position [502, 0]
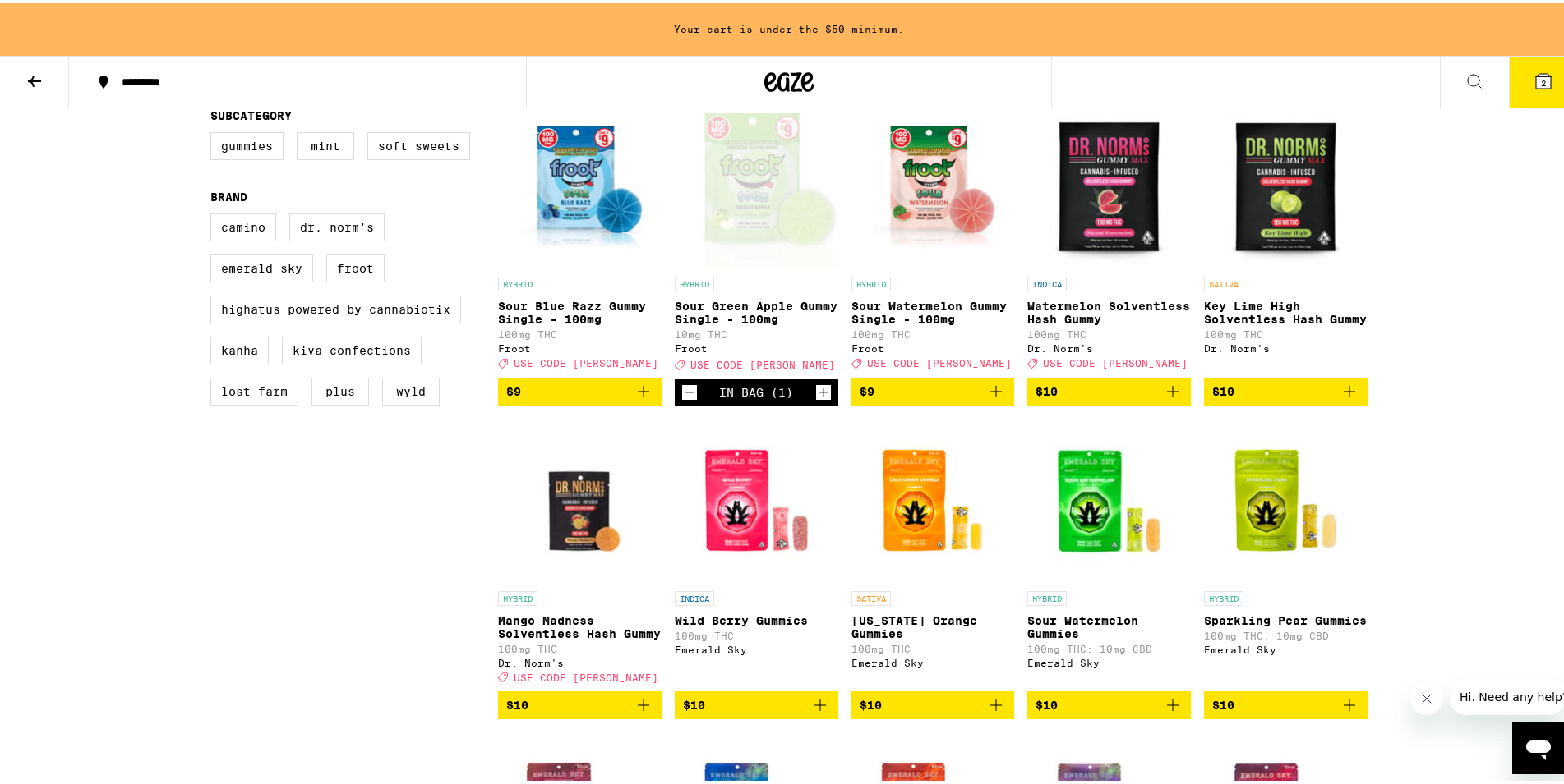
click at [641, 712] on icon "Add to bag" at bounding box center [644, 702] width 20 height 20
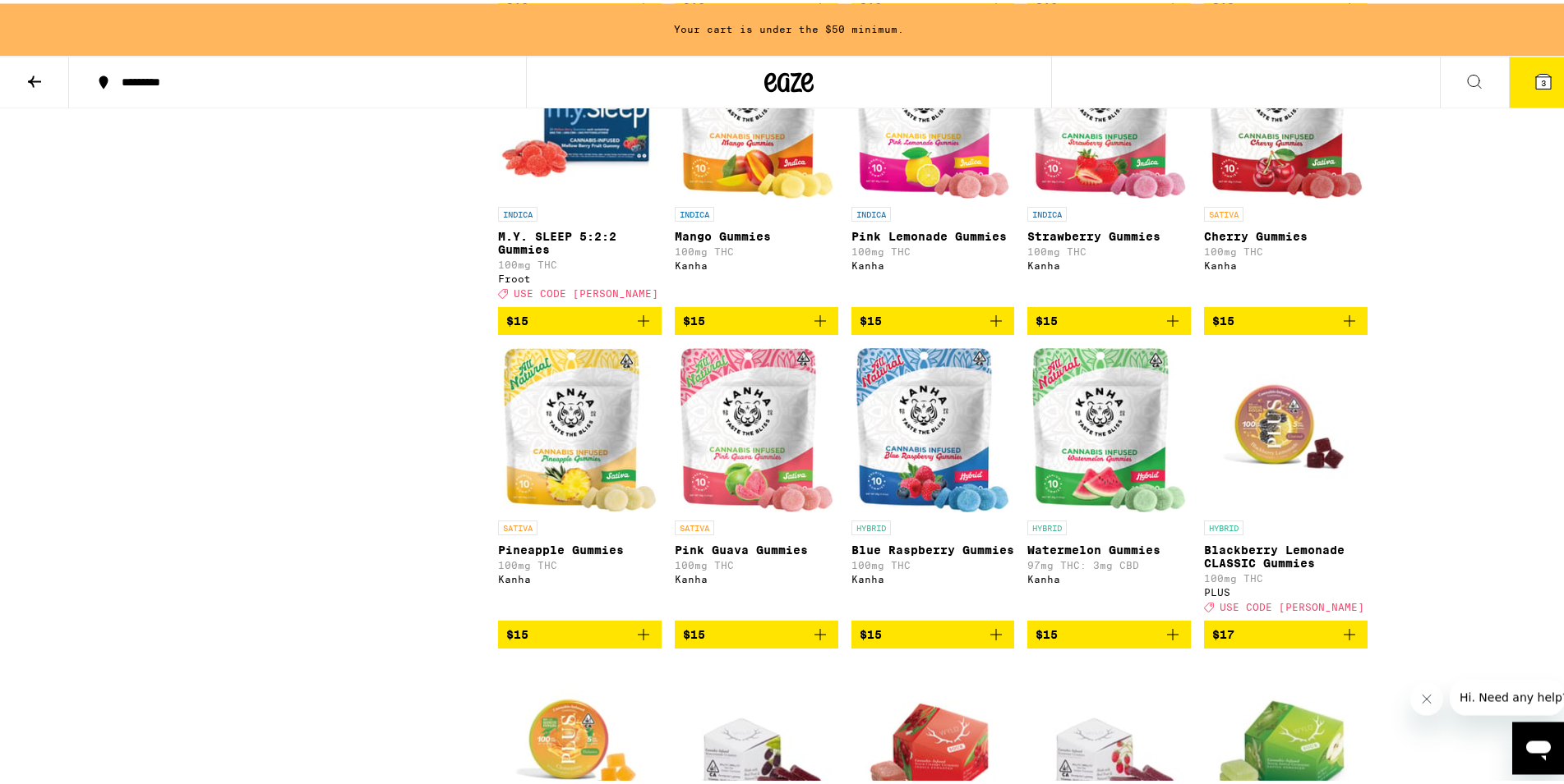
scroll to position [1425, 0]
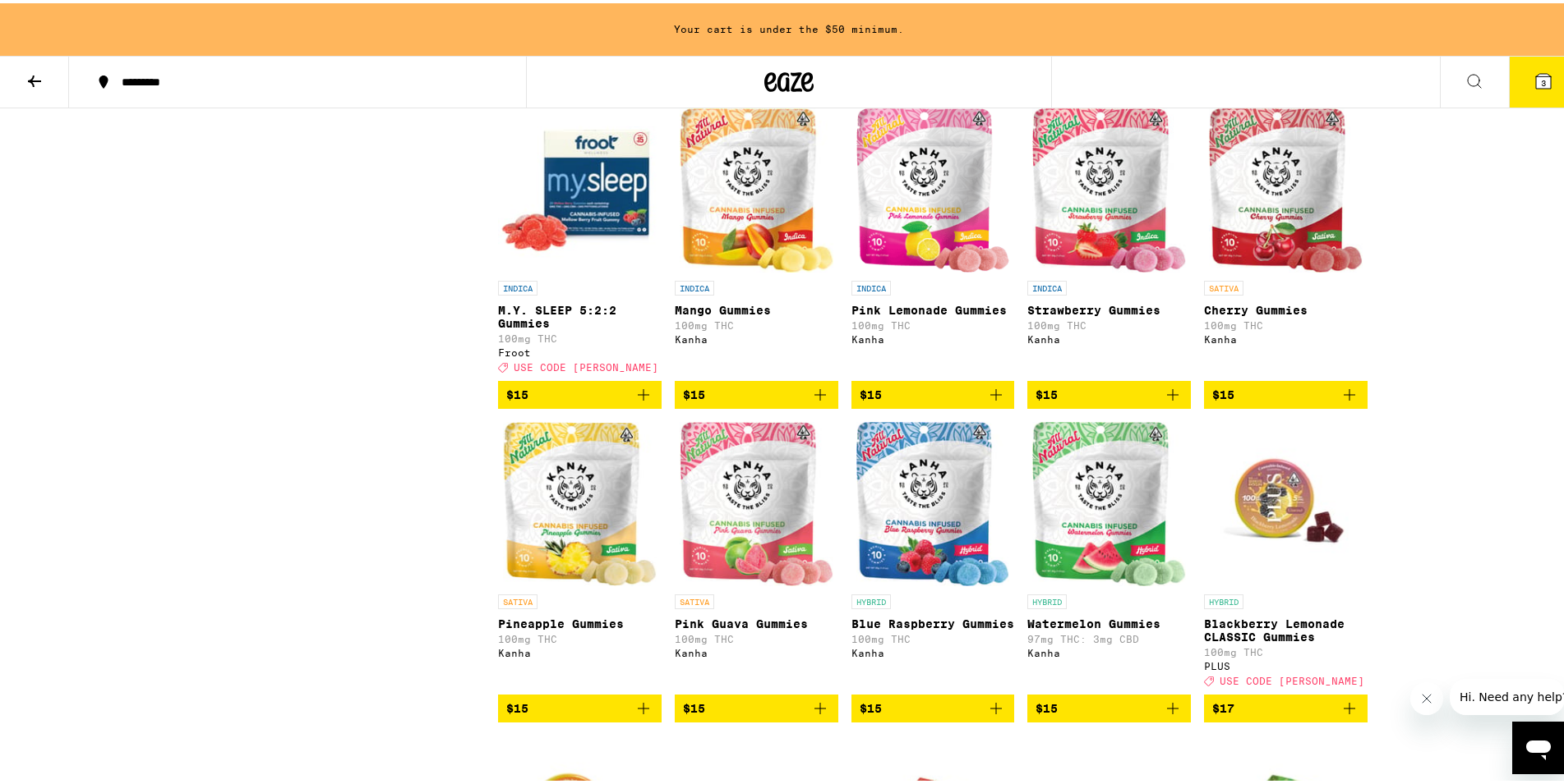
click at [1163, 401] on icon "Add to bag" at bounding box center [1173, 392] width 20 height 20
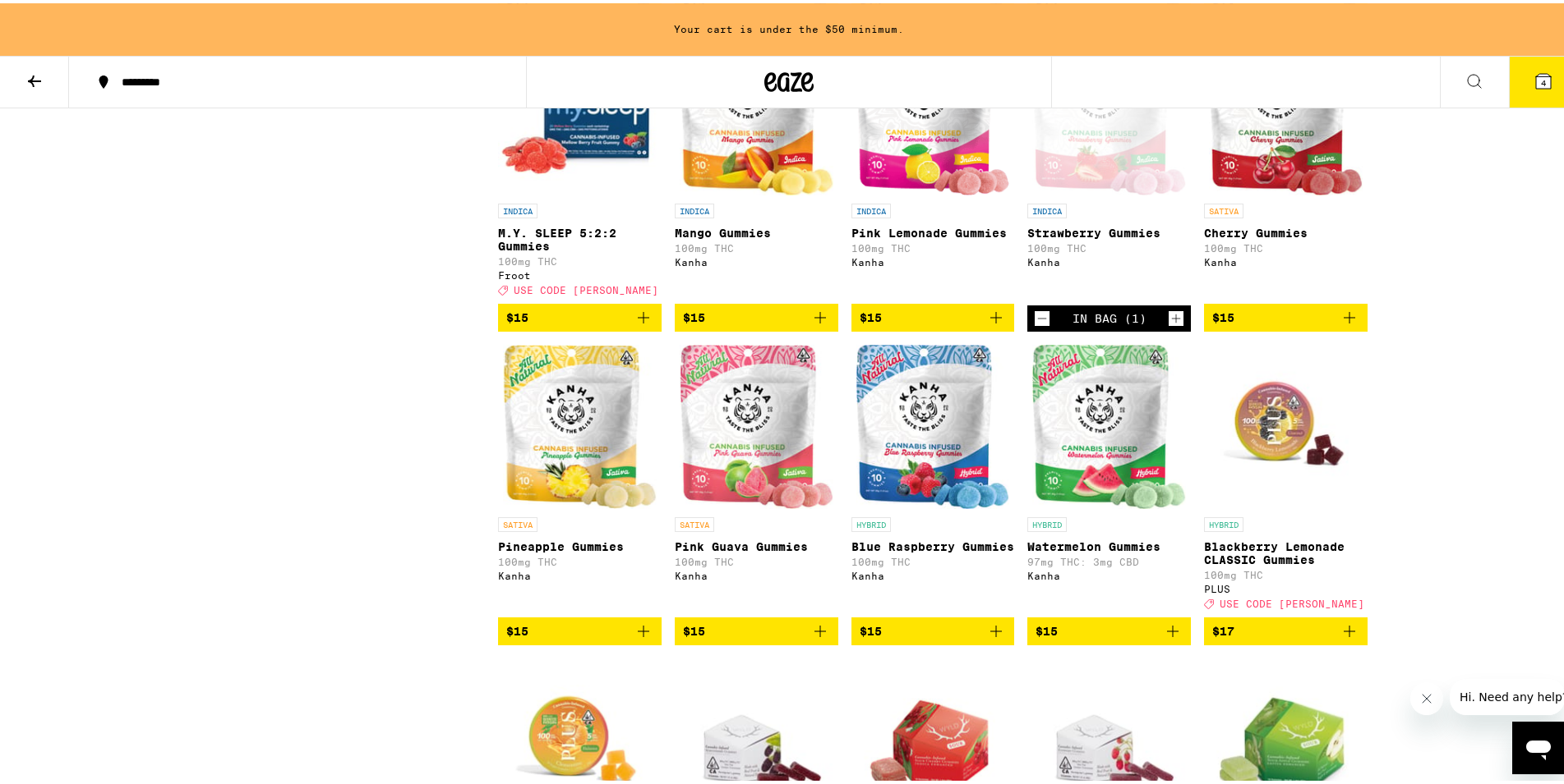
scroll to position [1508, 0]
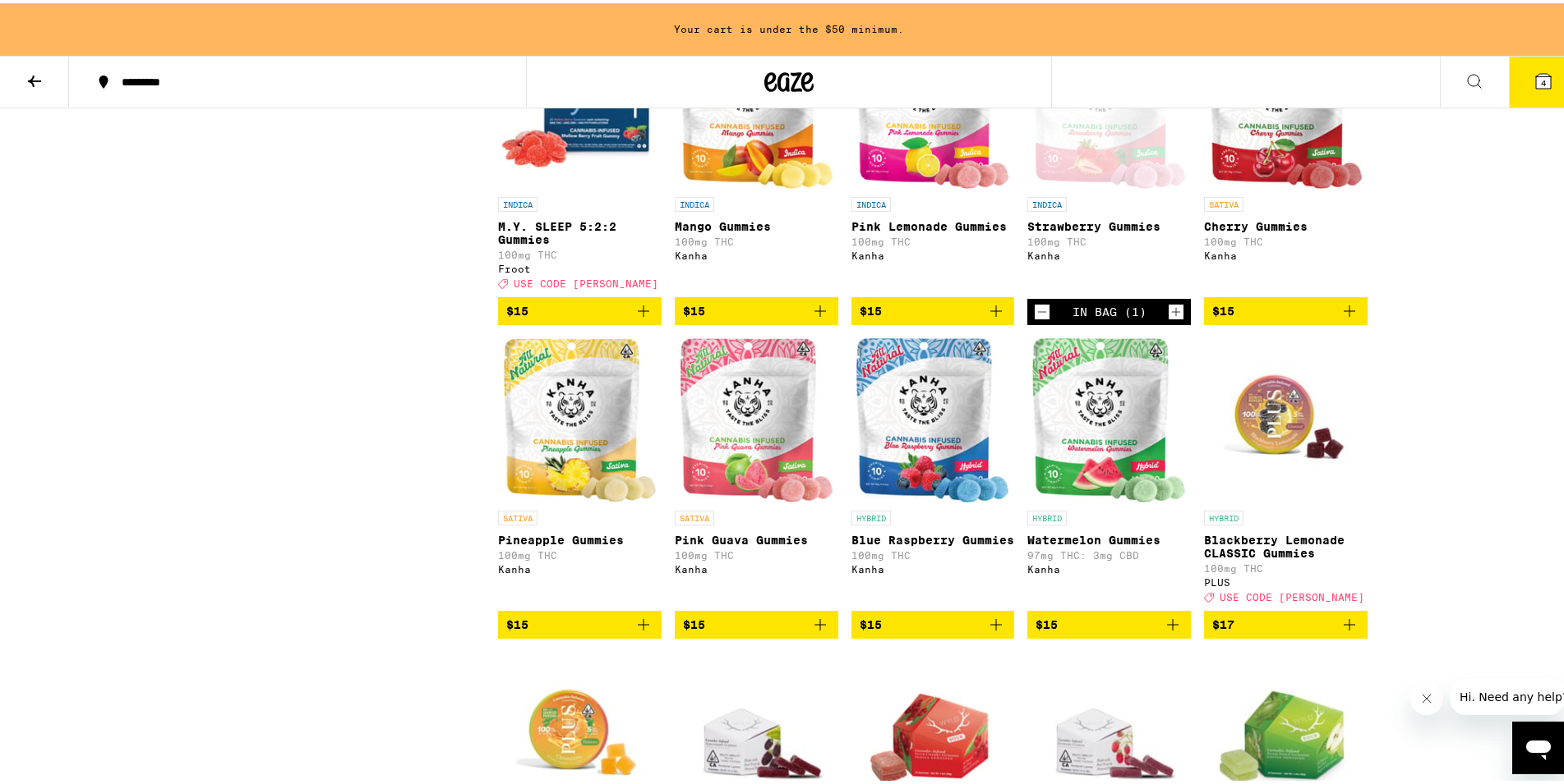
click at [1038, 318] on icon "Decrement" at bounding box center [1042, 308] width 15 height 20
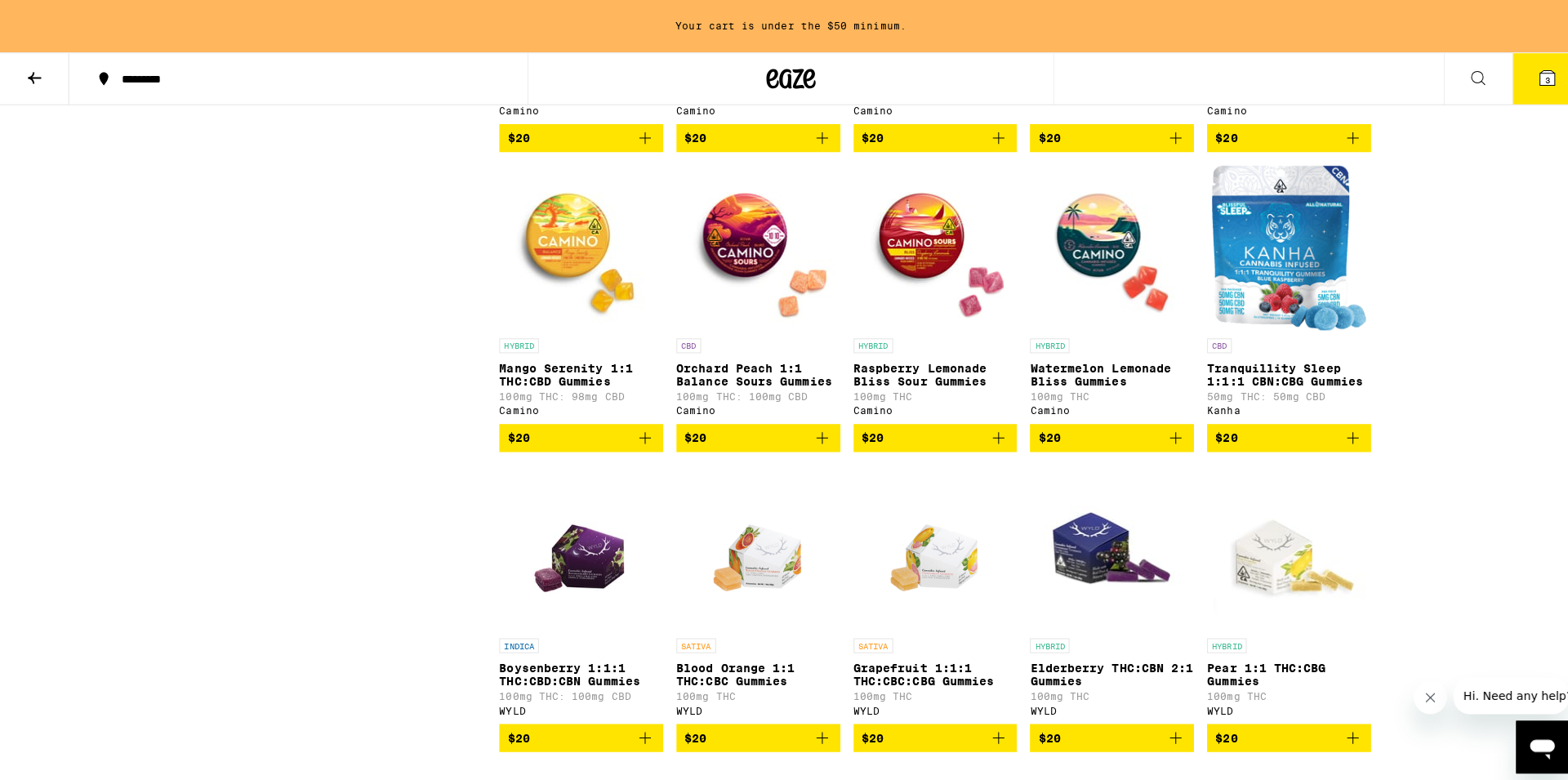
scroll to position [3918, 0]
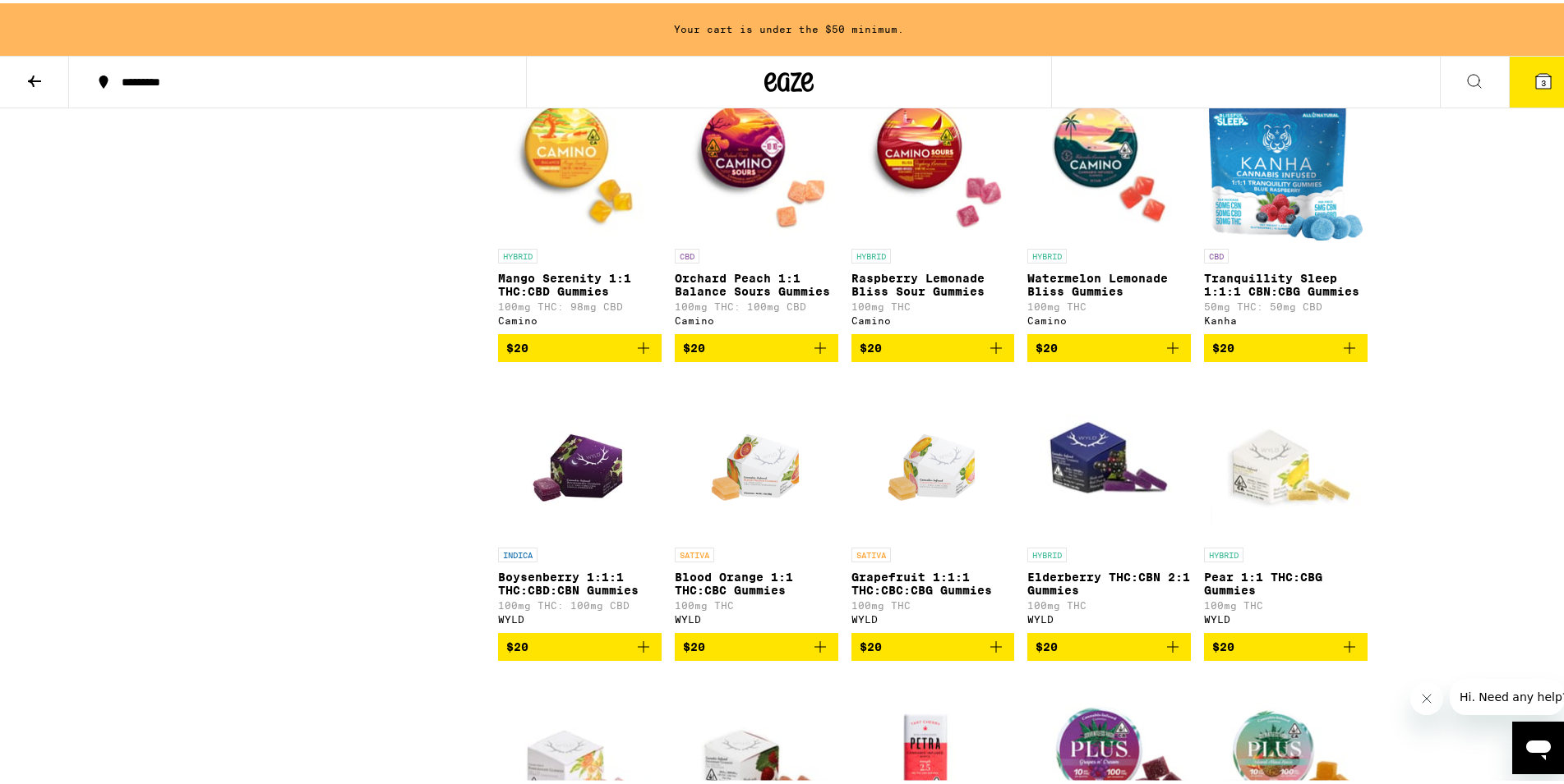
click at [1534, 93] on button "3" at bounding box center [1543, 79] width 69 height 51
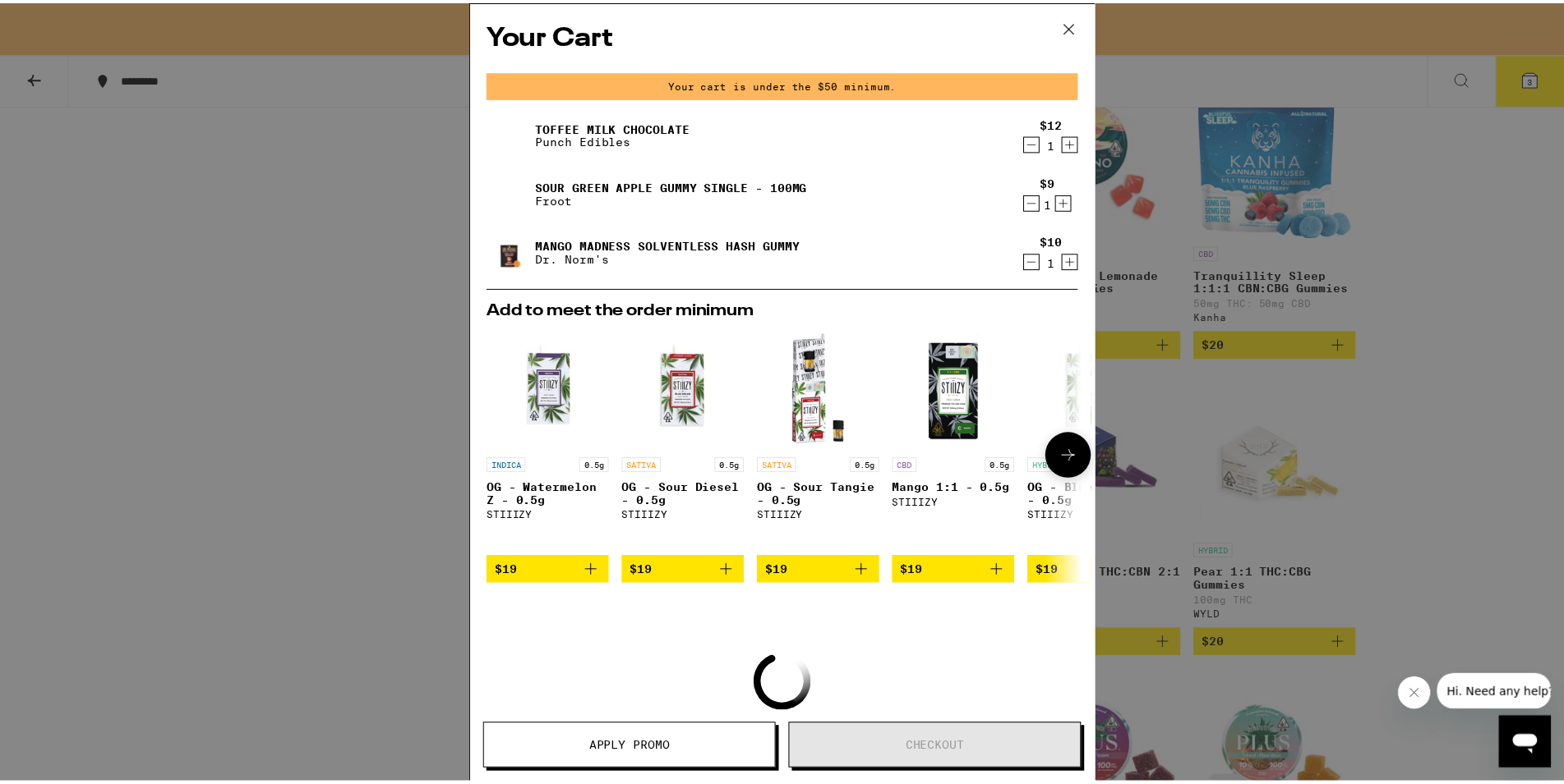
scroll to position [149, 0]
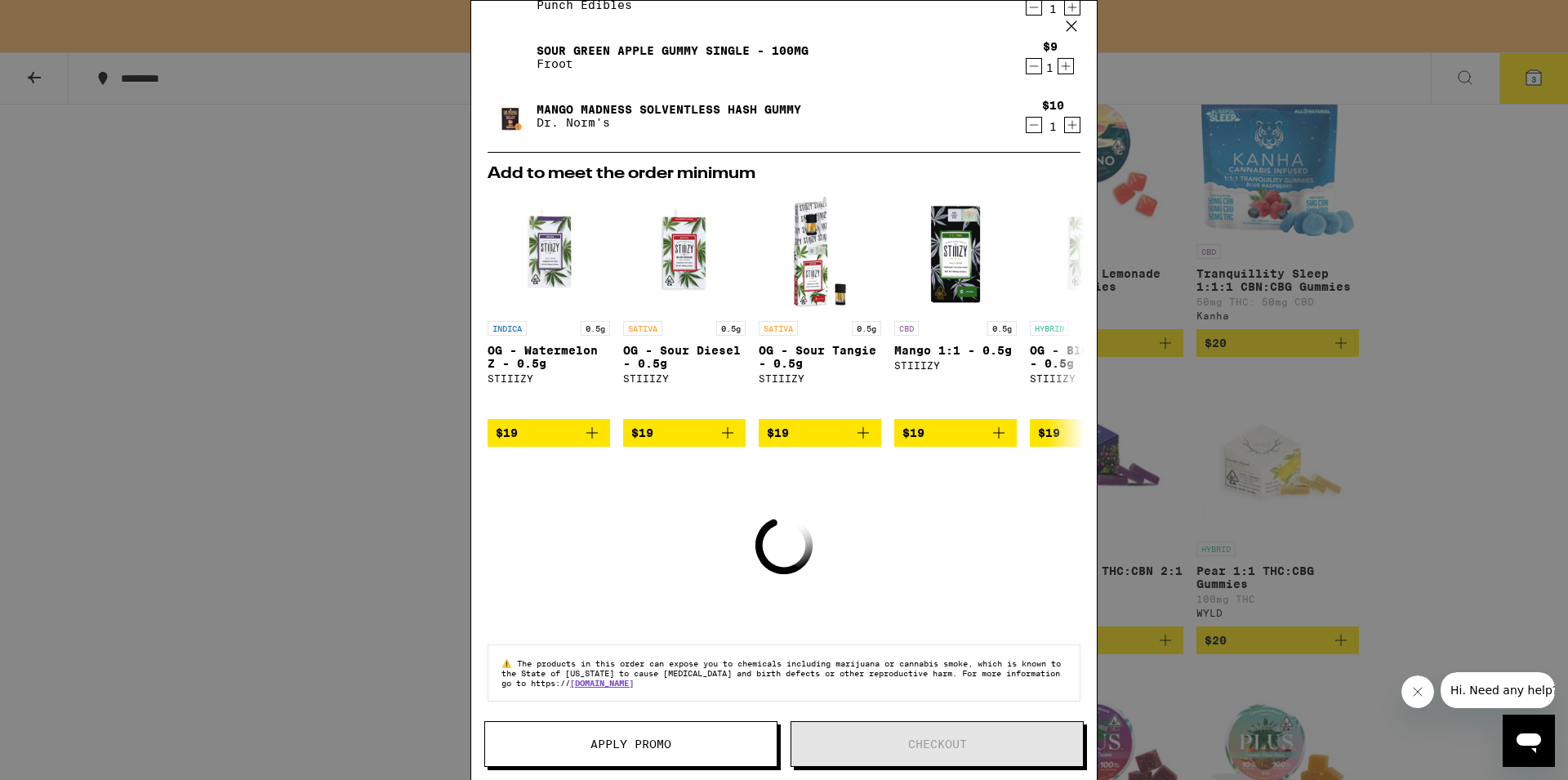
click at [1311, 423] on div "Your Cart Your cart is under the $50 minimum. Toffee Milk Chocolate Punch Edibl…" at bounding box center [784, 390] width 1568 height 780
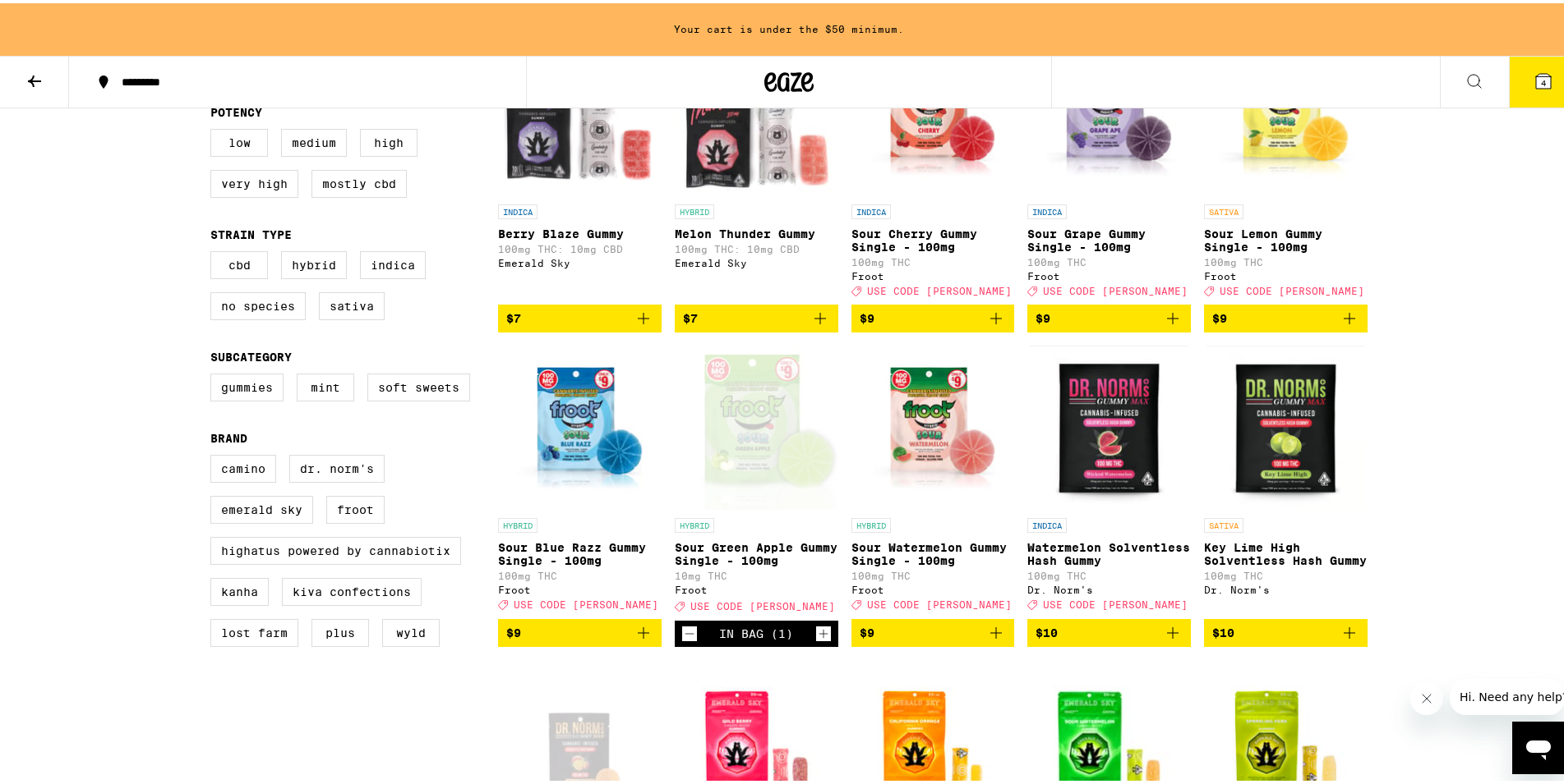
scroll to position [251, 0]
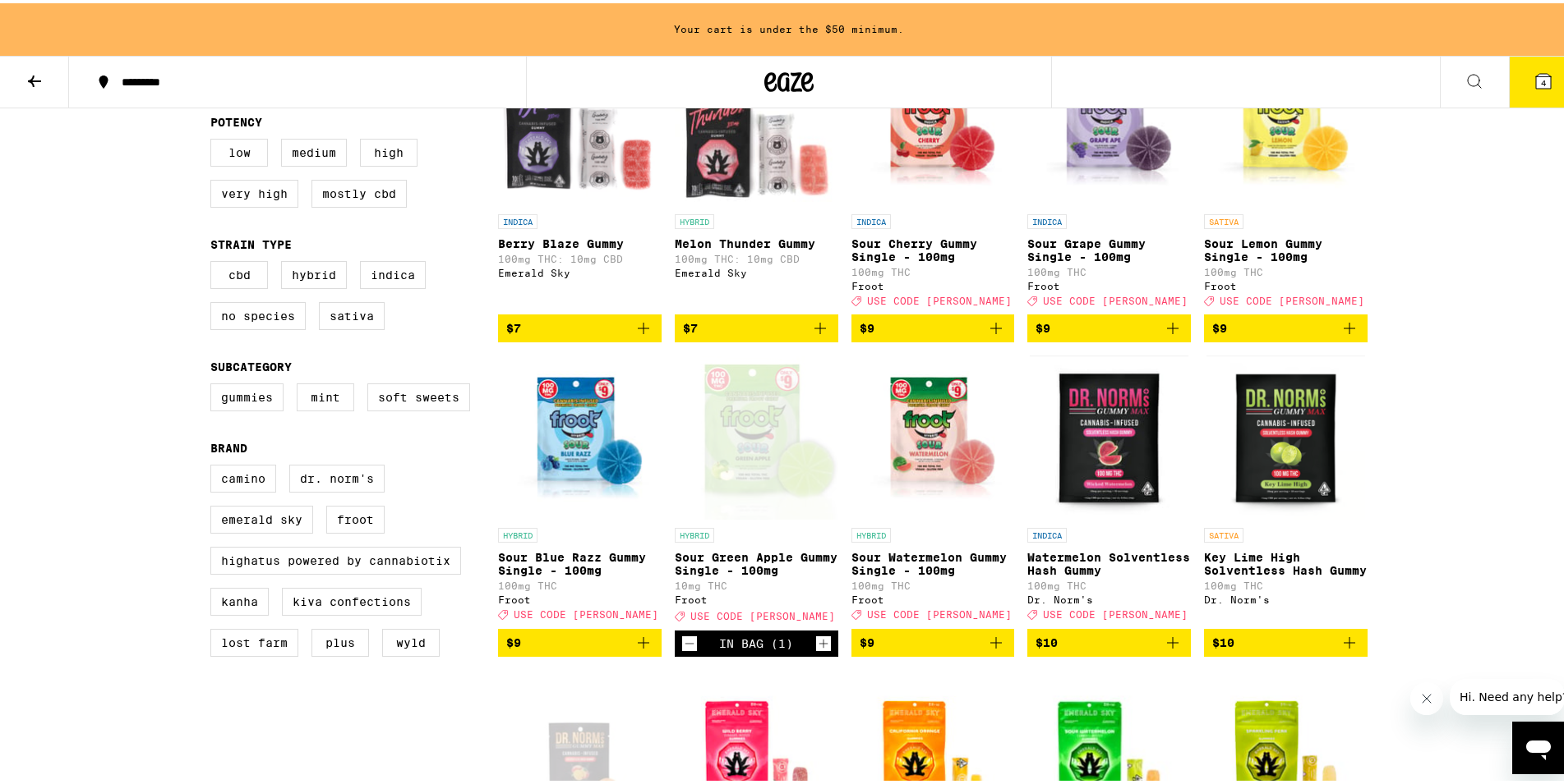
click at [1546, 73] on button "4" at bounding box center [1543, 79] width 69 height 51
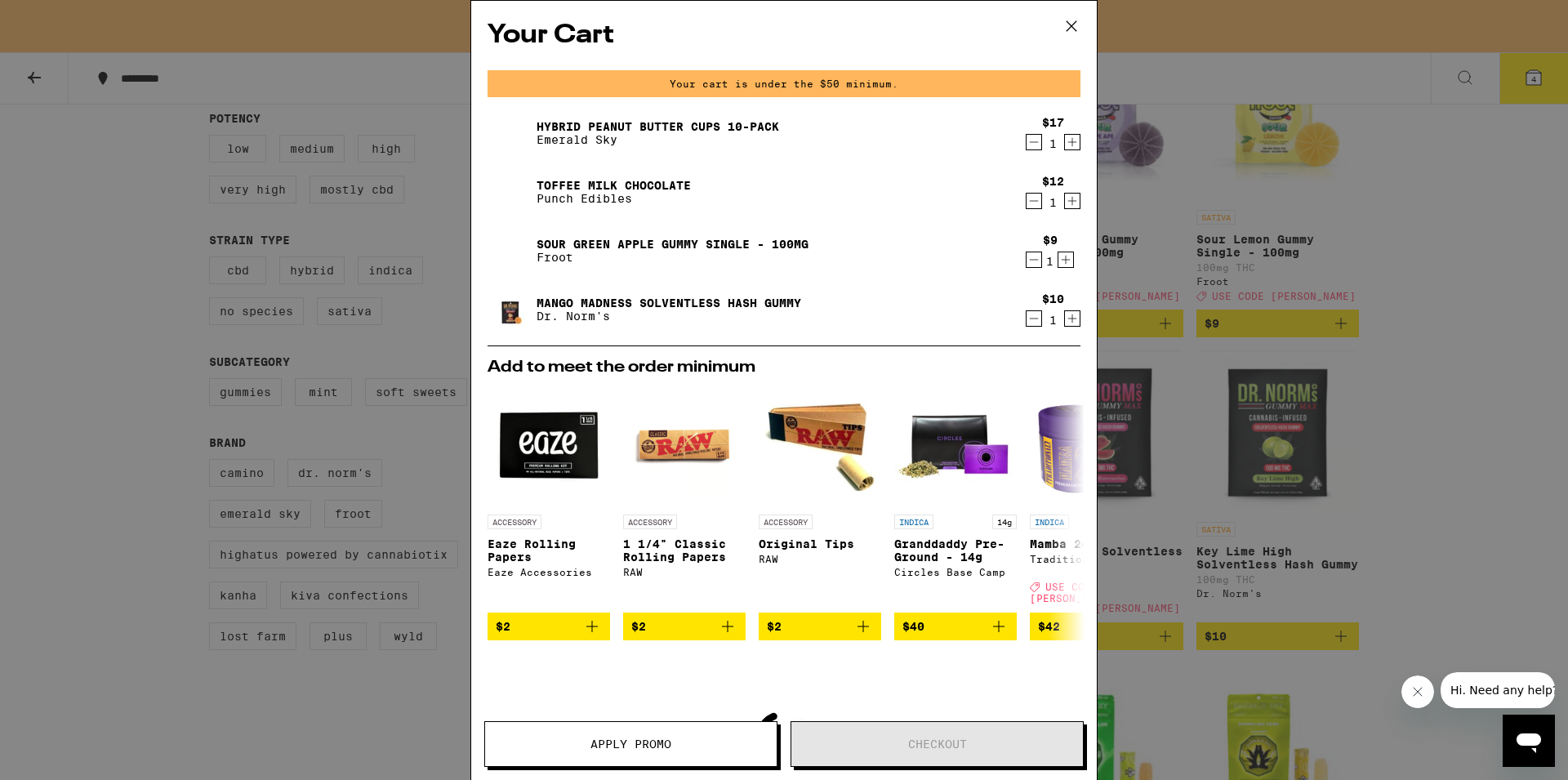
click at [1076, 21] on icon at bounding box center [1072, 26] width 25 height 25
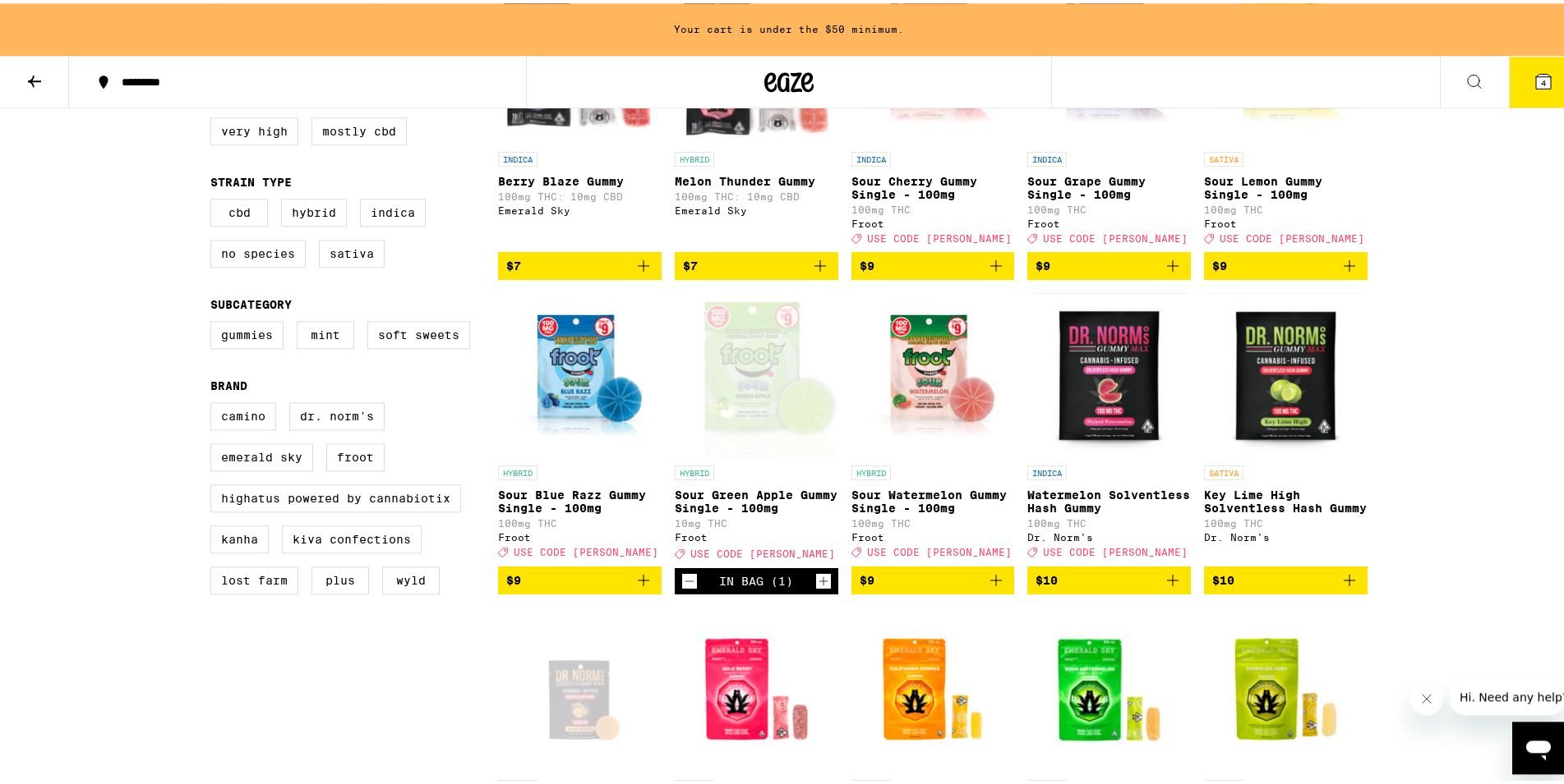
scroll to position [335, 0]
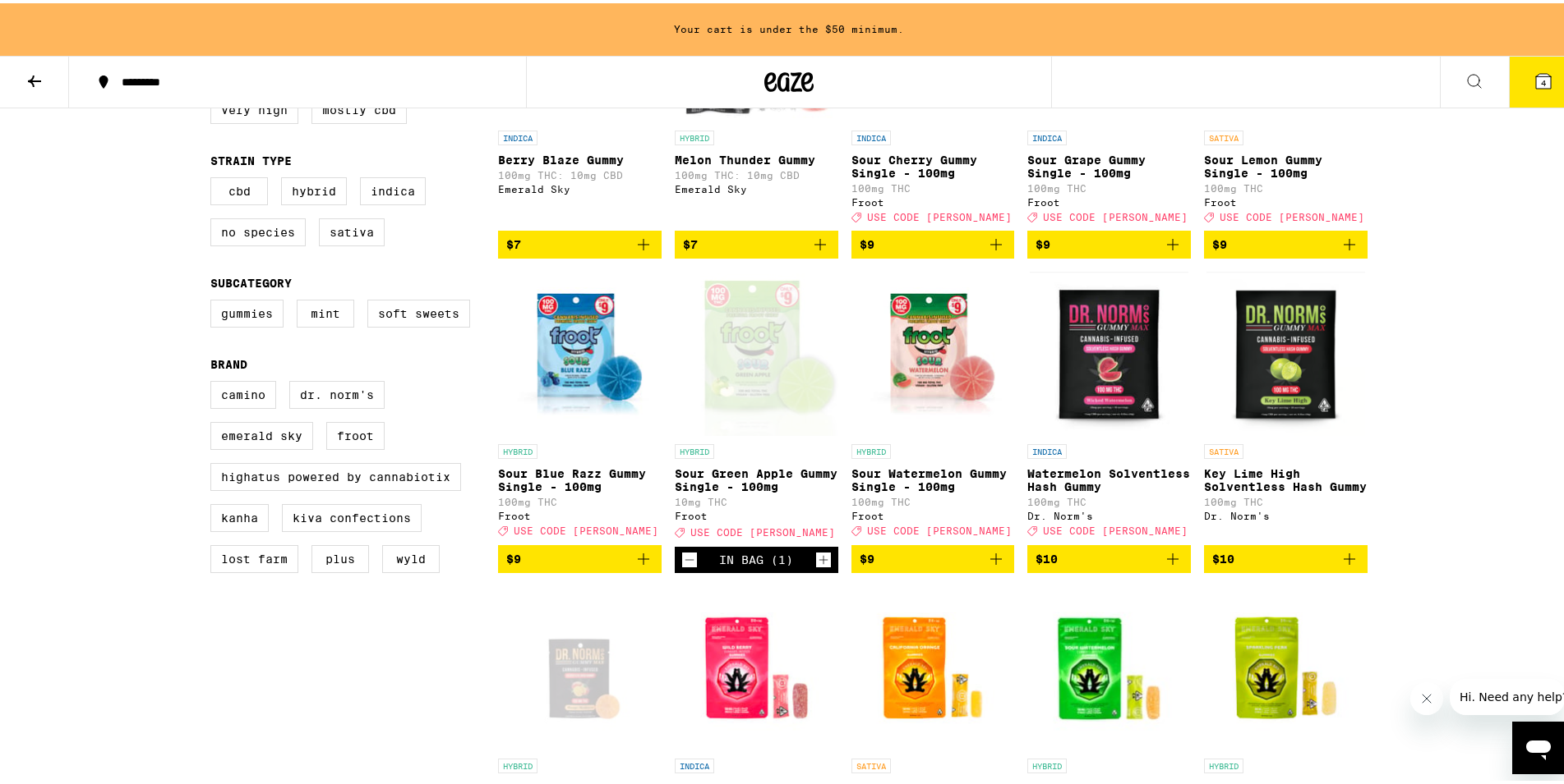
click at [684, 566] on icon "Decrement" at bounding box center [690, 557] width 15 height 20
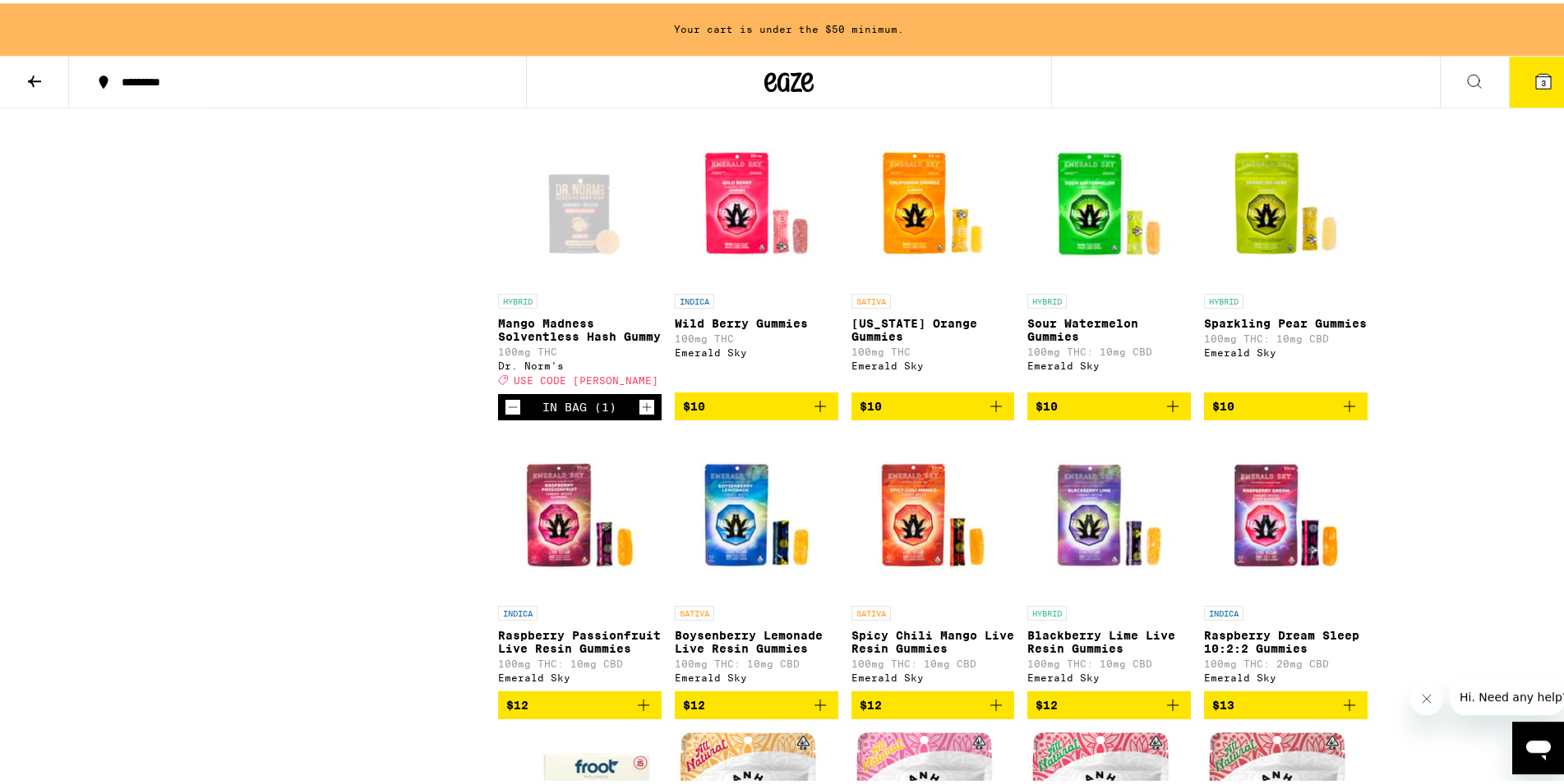
scroll to position [837, 0]
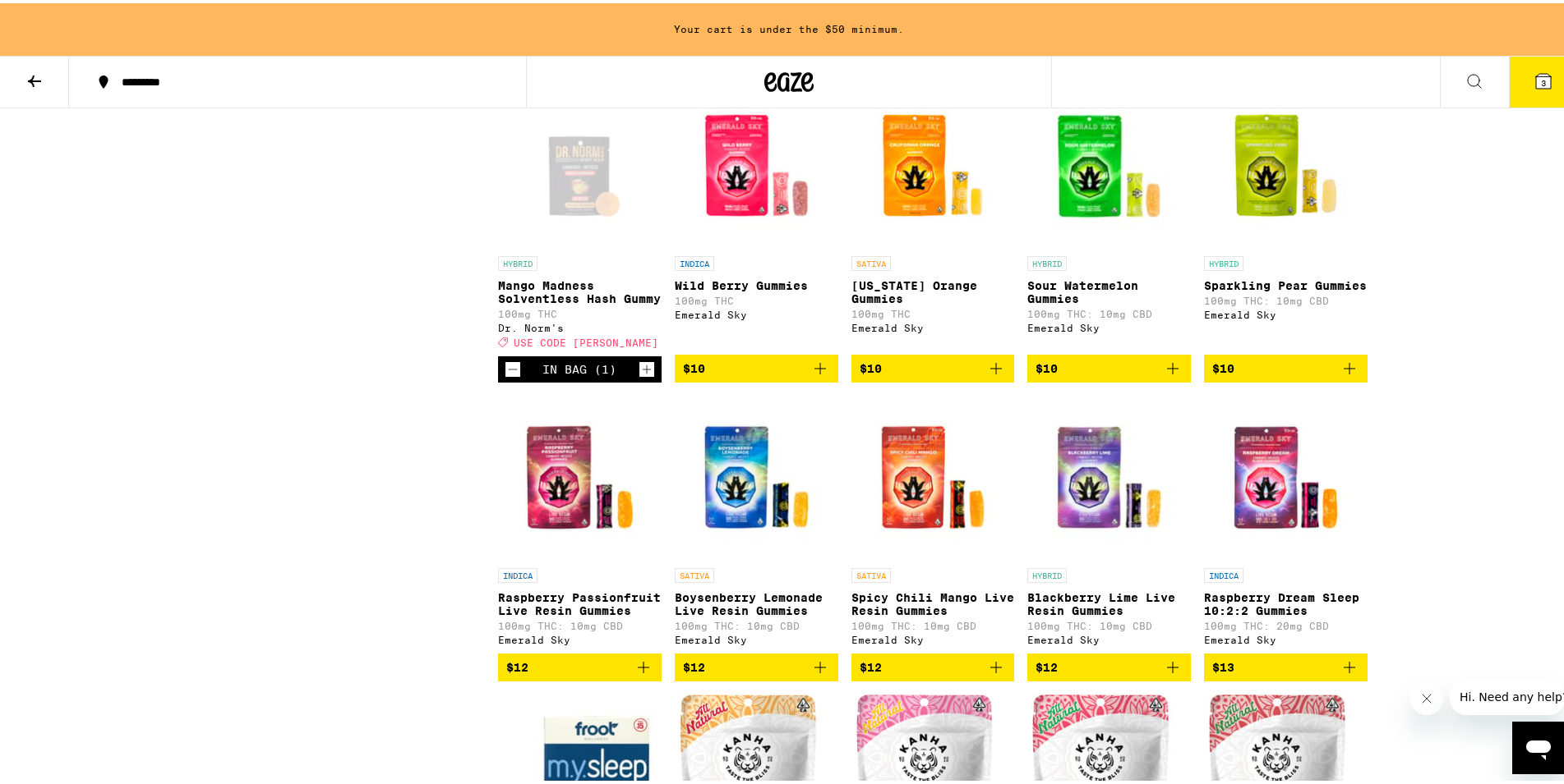
click at [1348, 376] on icon "Add to bag" at bounding box center [1349, 366] width 20 height 20
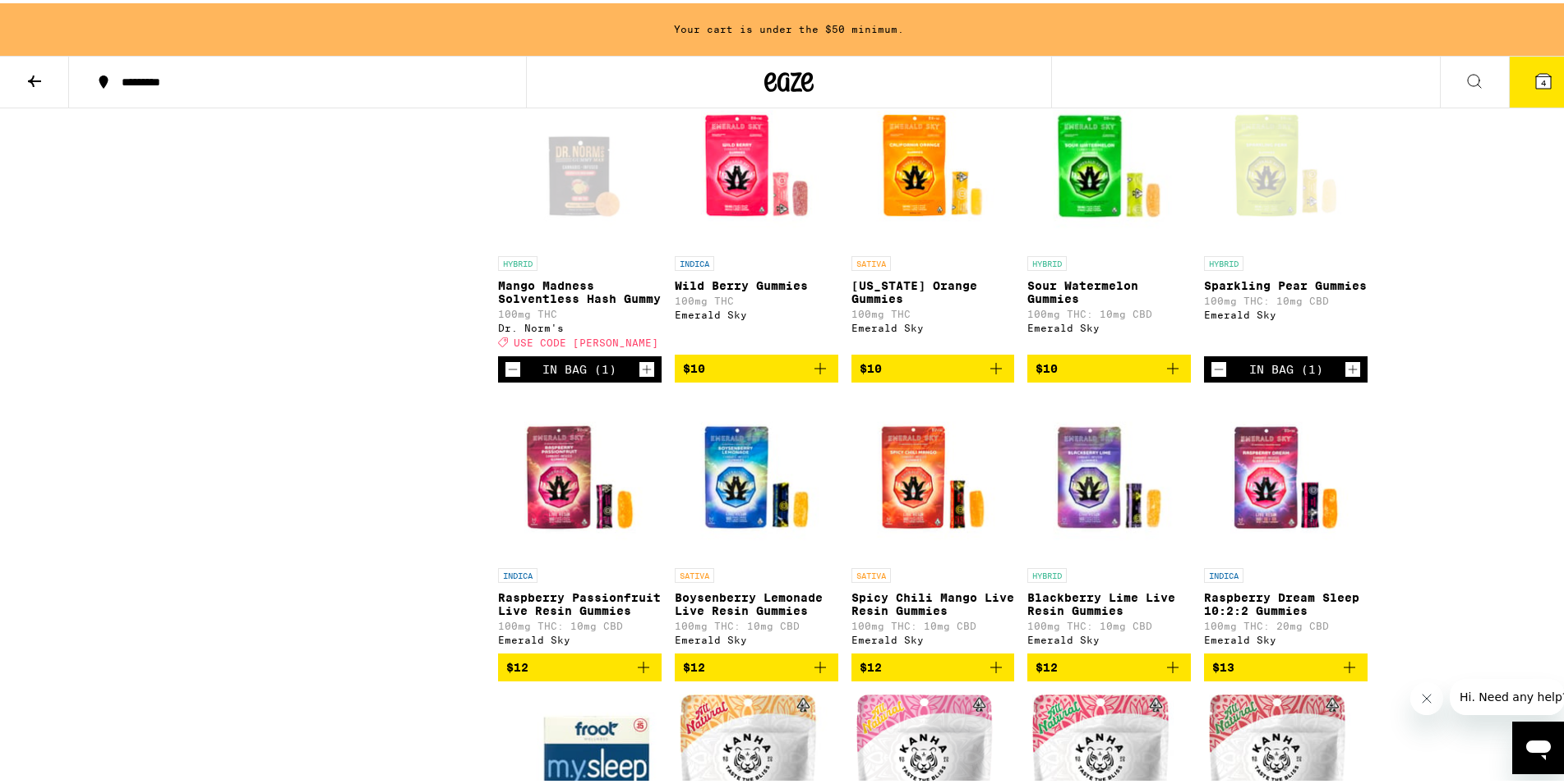
click at [1551, 77] on button "4" at bounding box center [1543, 79] width 69 height 51
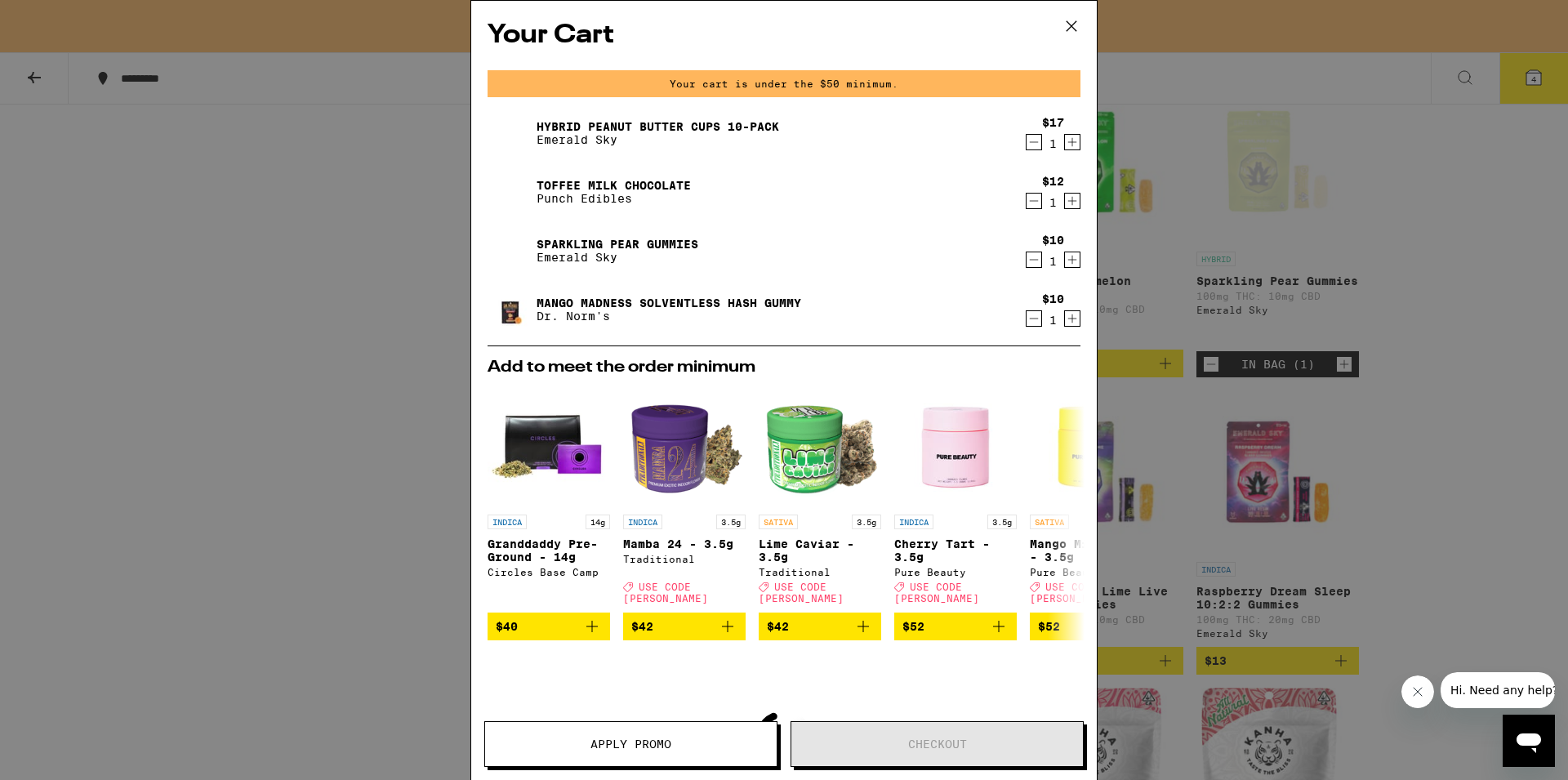
click at [1080, 27] on icon at bounding box center [1072, 26] width 25 height 25
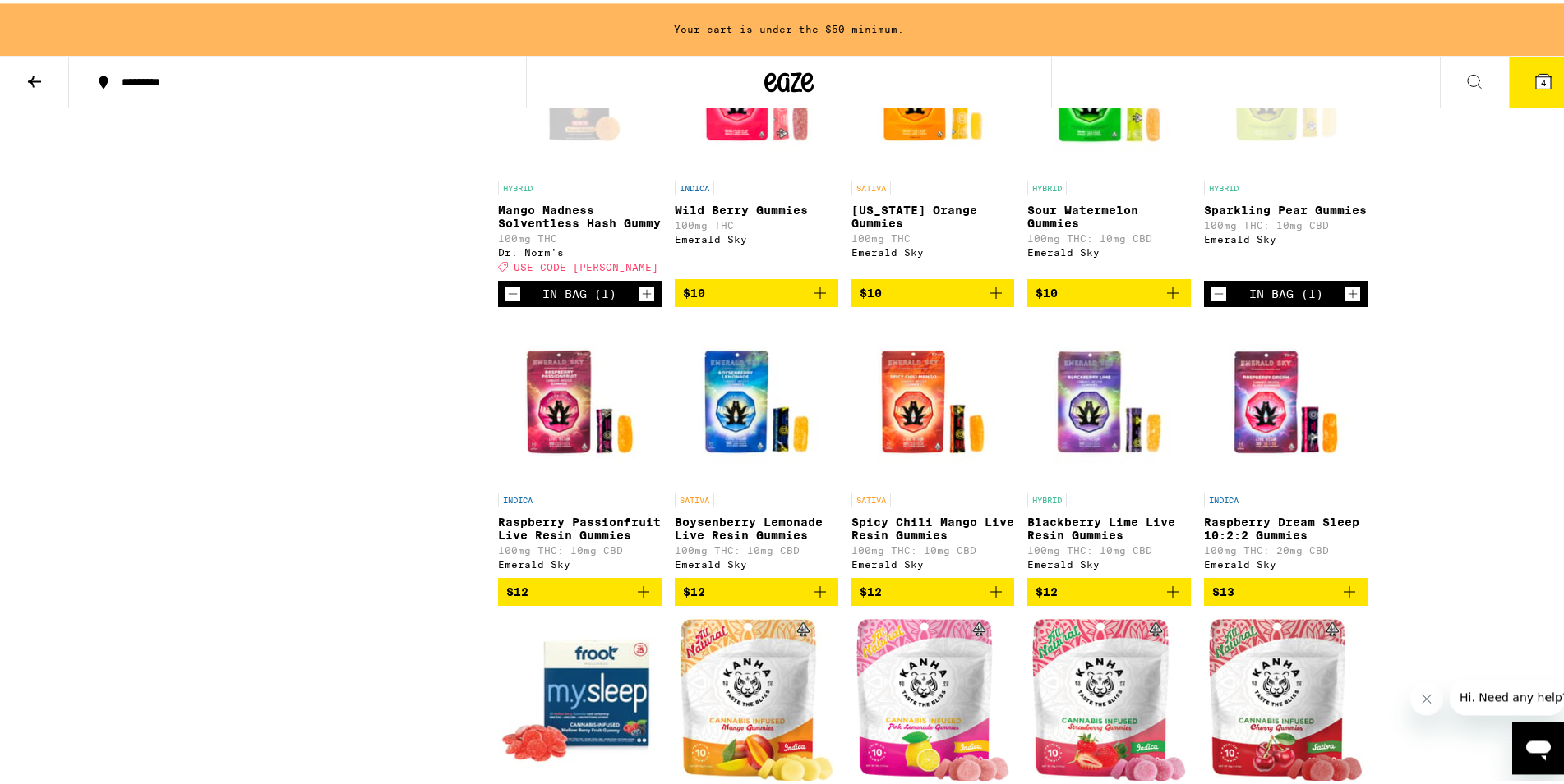
scroll to position [921, 0]
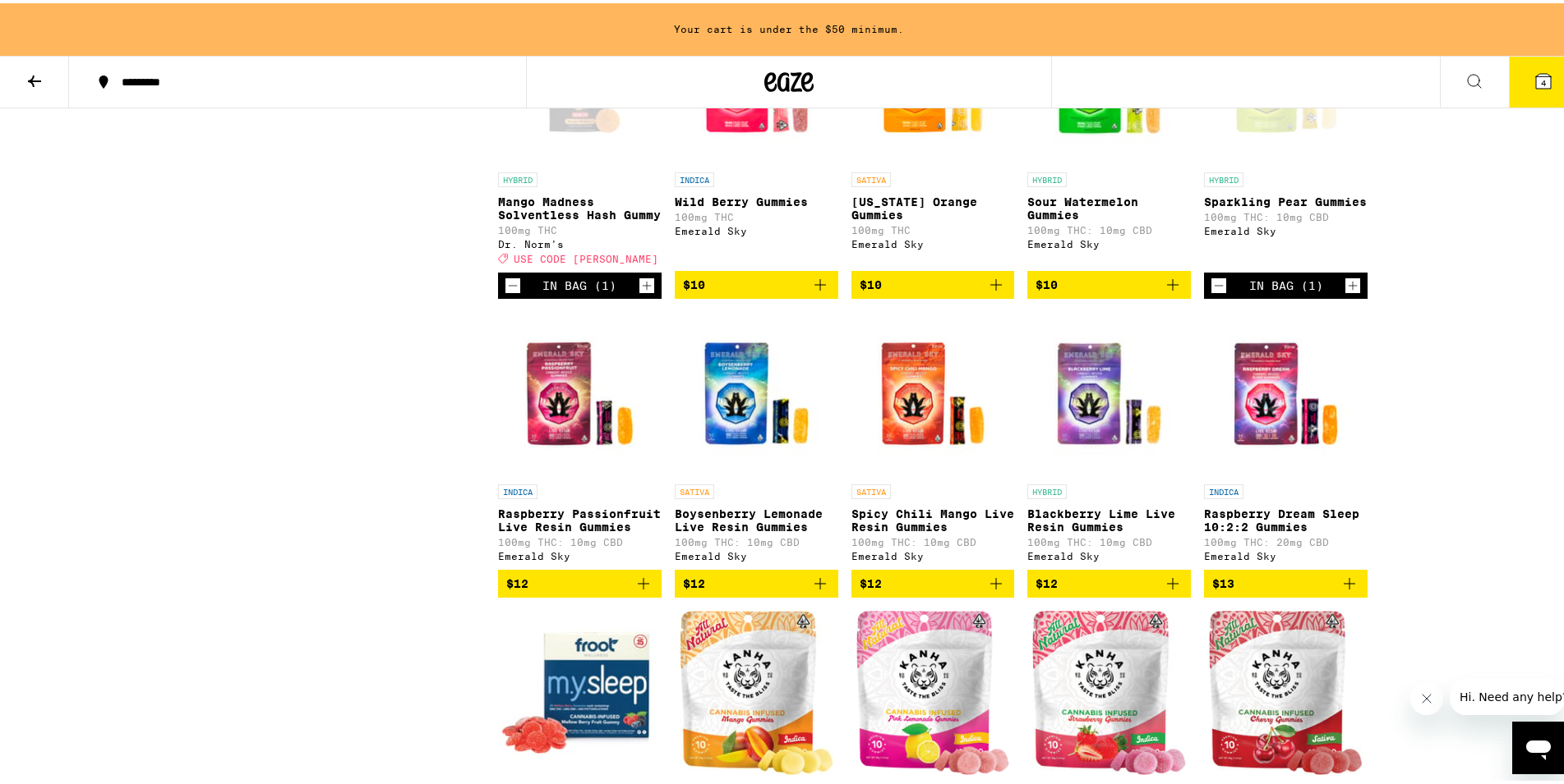
click at [1217, 293] on icon "Decrement" at bounding box center [1219, 283] width 15 height 20
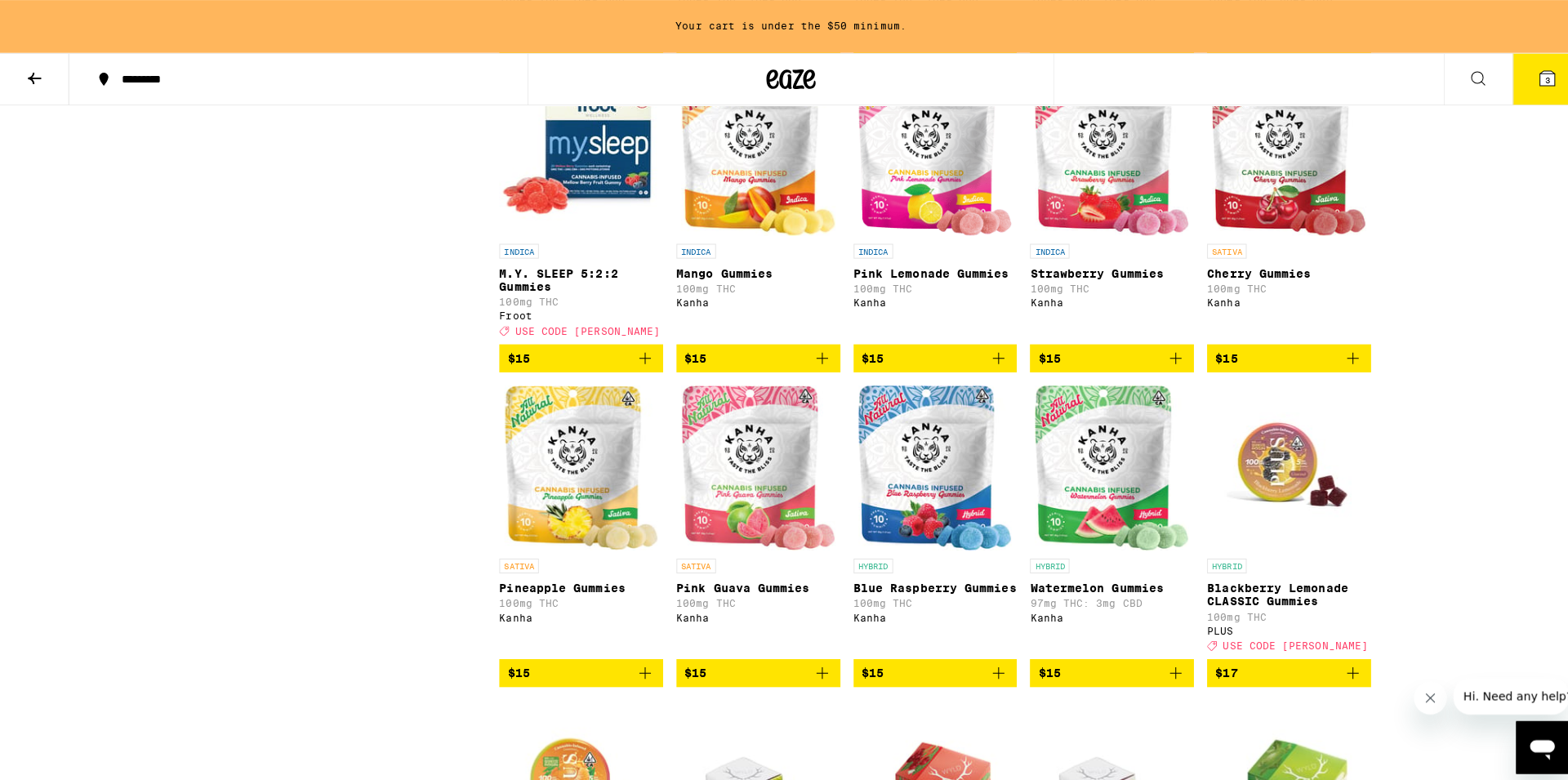
scroll to position [1500, 0]
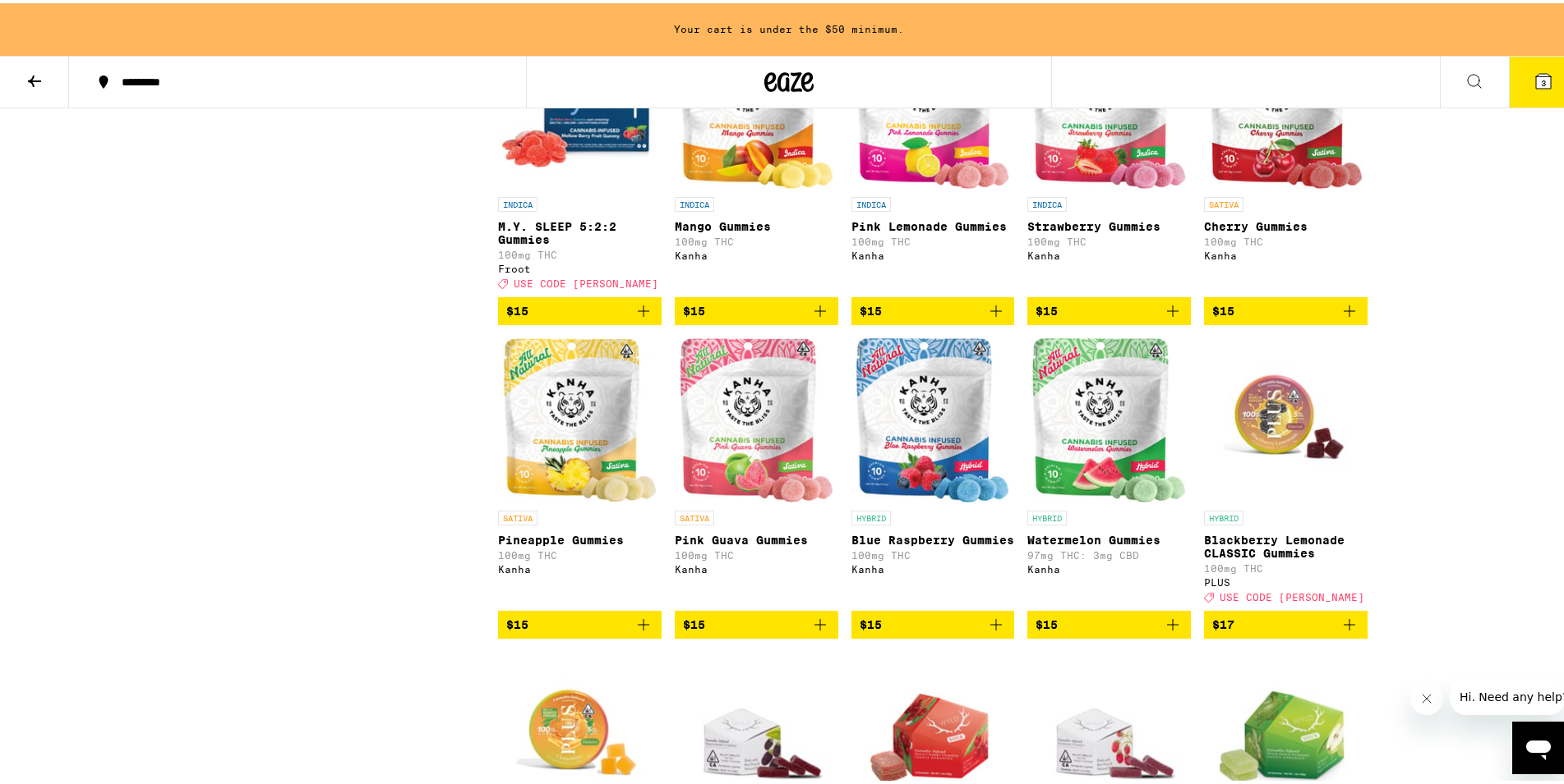
click at [815, 318] on icon "Add to bag" at bounding box center [820, 308] width 20 height 20
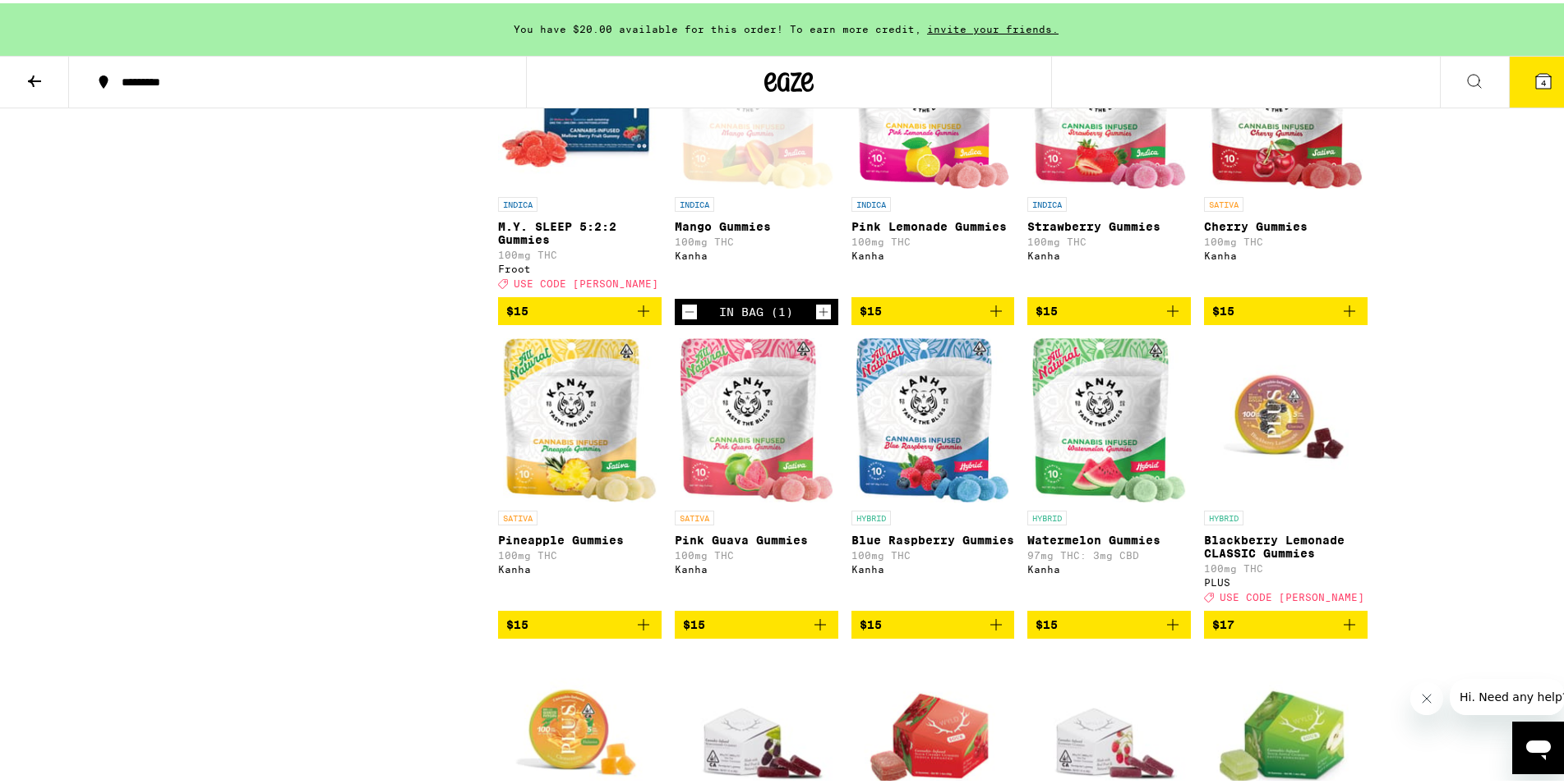
click at [1514, 87] on button "4" at bounding box center [1543, 79] width 69 height 51
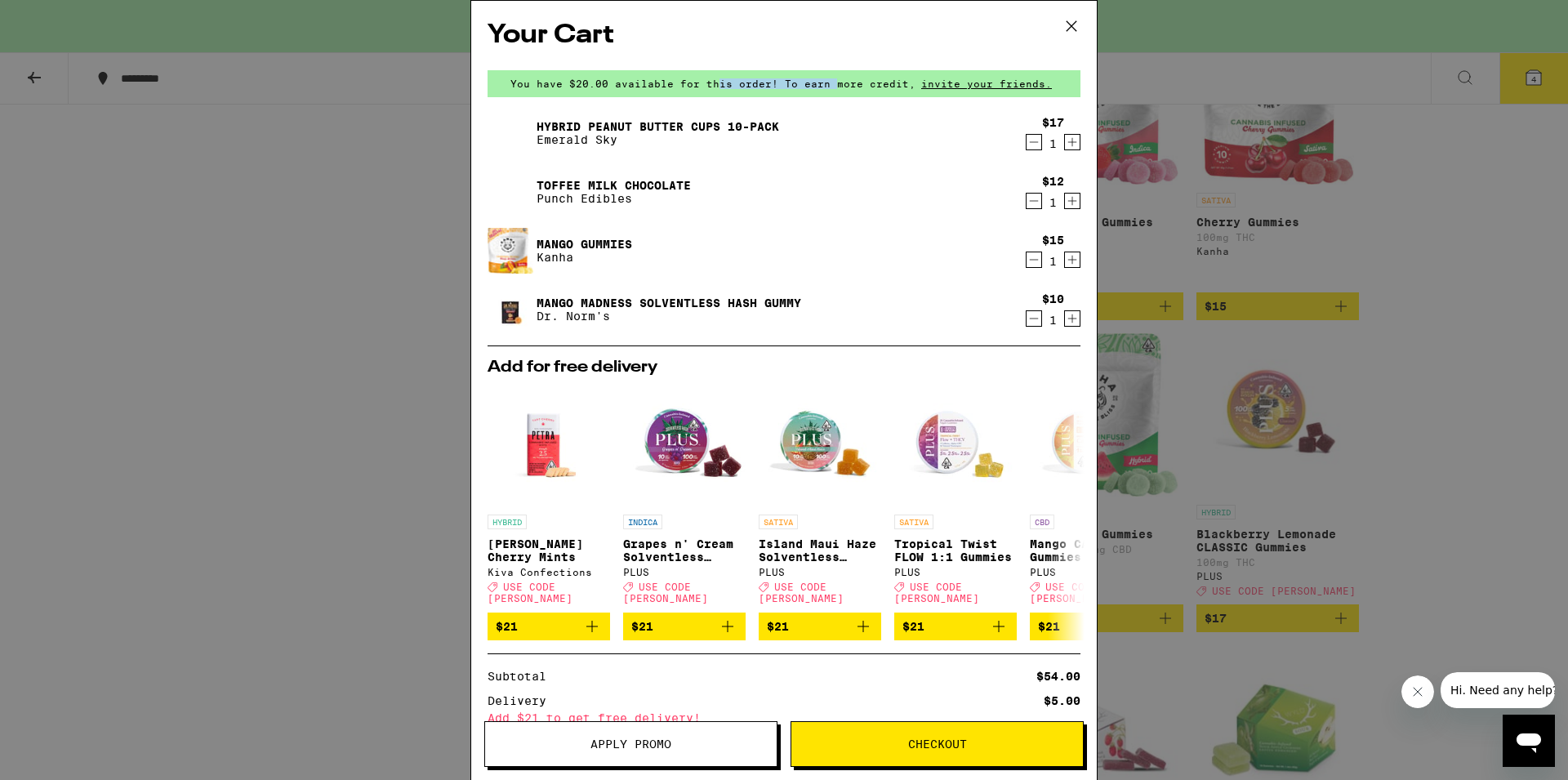
drag, startPoint x: 726, startPoint y: 85, endPoint x: 832, endPoint y: 85, distance: 106.0
click at [832, 85] on span "You have $20.00 available for this order! To earn more credit," at bounding box center [713, 84] width 405 height 11
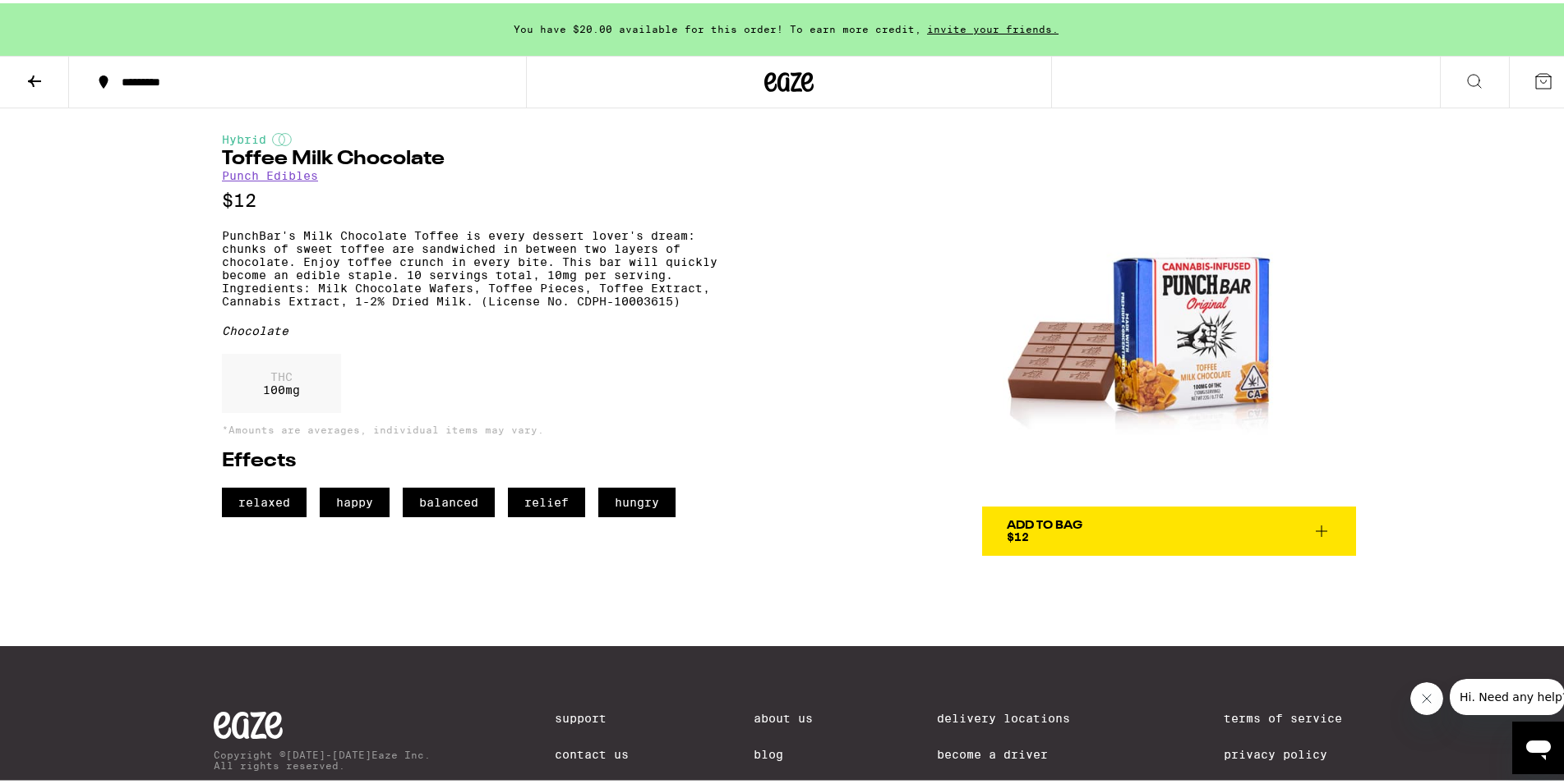
click at [1100, 534] on span "Add To Bag $12" at bounding box center [1169, 528] width 324 height 23
